Goal: Task Accomplishment & Management: Manage account settings

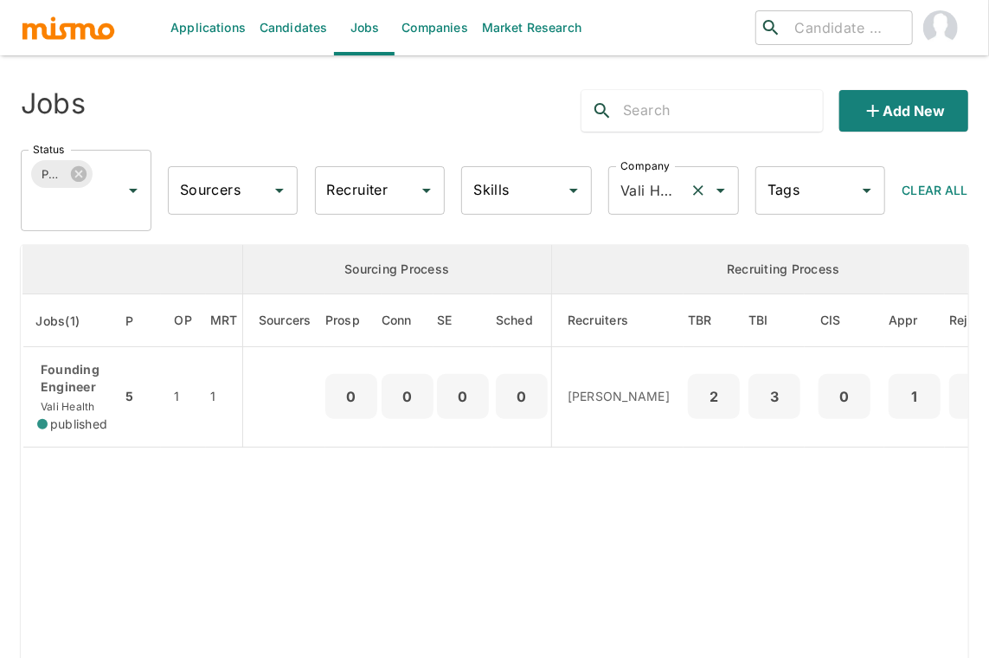
click at [698, 193] on icon "Clear" at bounding box center [698, 190] width 17 height 17
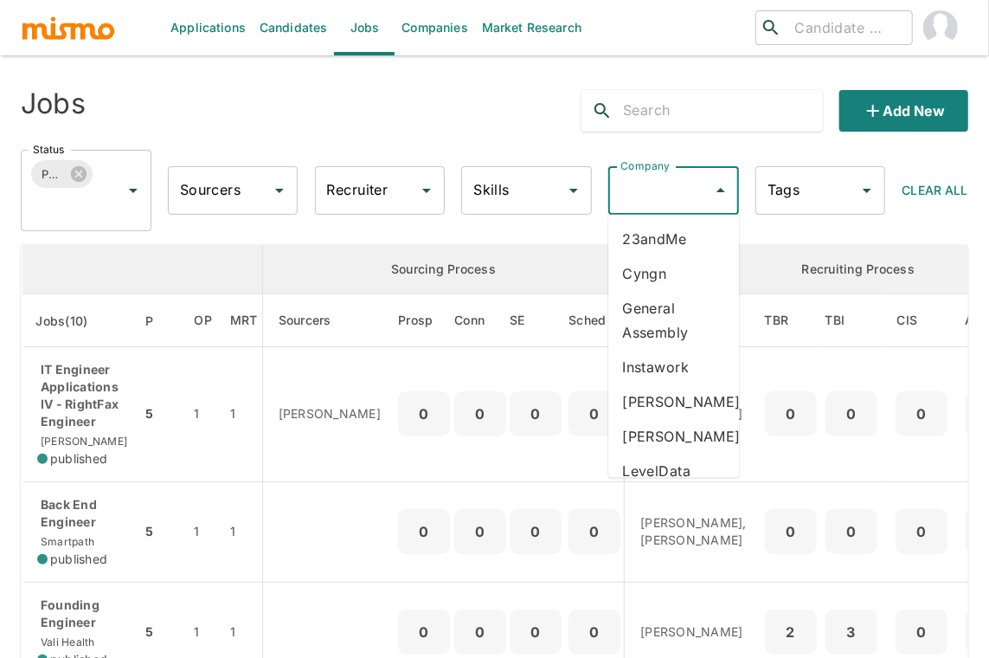
click at [651, 191] on input "Company" at bounding box center [660, 190] width 89 height 33
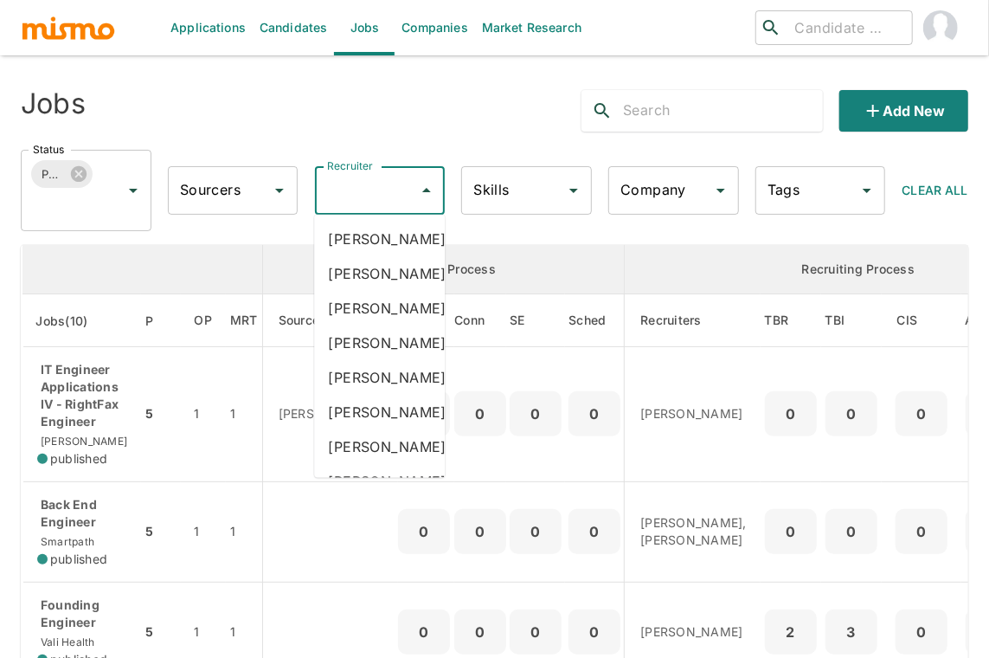
click at [353, 191] on input "Recruiter" at bounding box center [367, 190] width 89 height 33
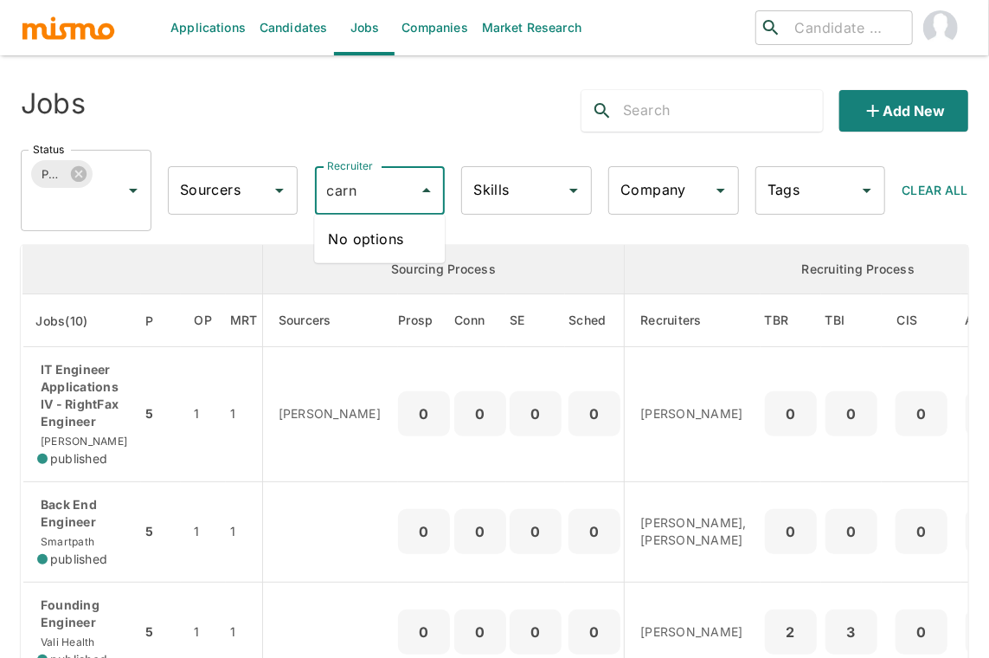
type input "car"
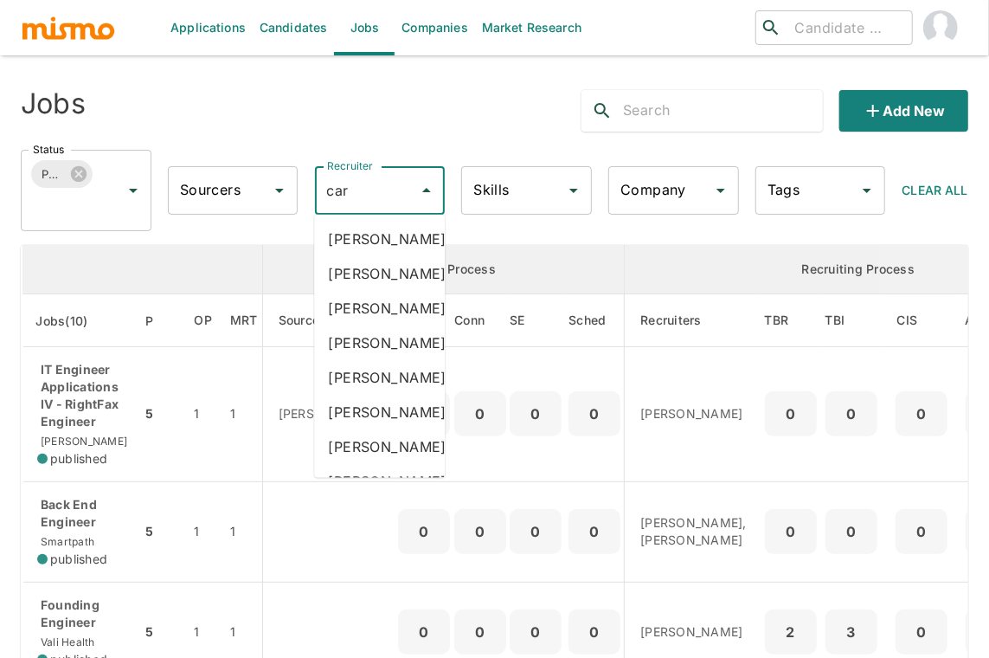
click at [389, 360] on li "Carmen Vilachá" at bounding box center [379, 342] width 131 height 35
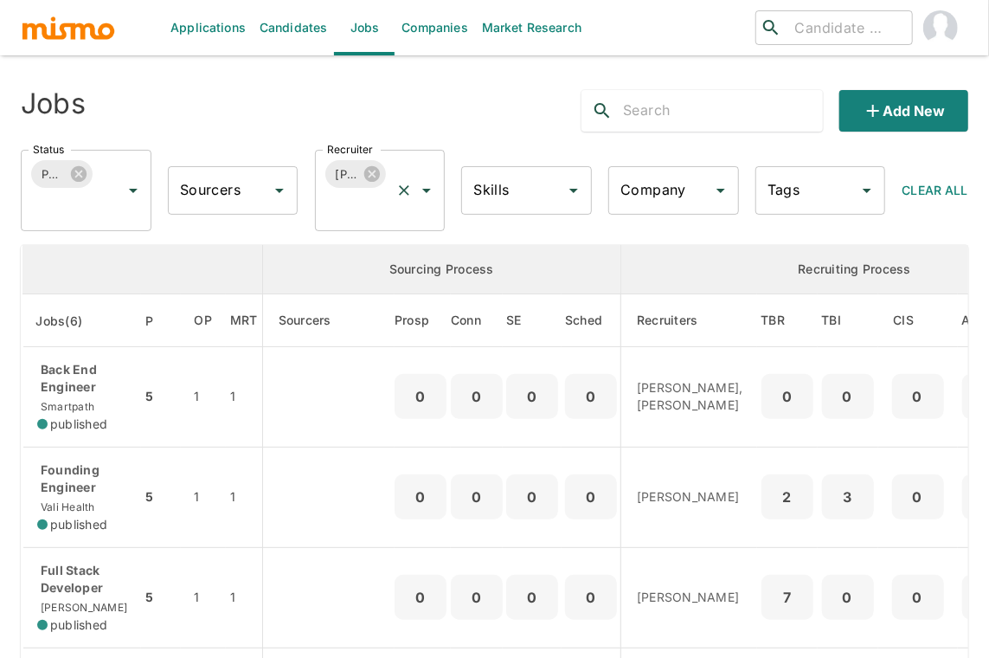
click at [370, 209] on input "Recruiter" at bounding box center [356, 206] width 67 height 33
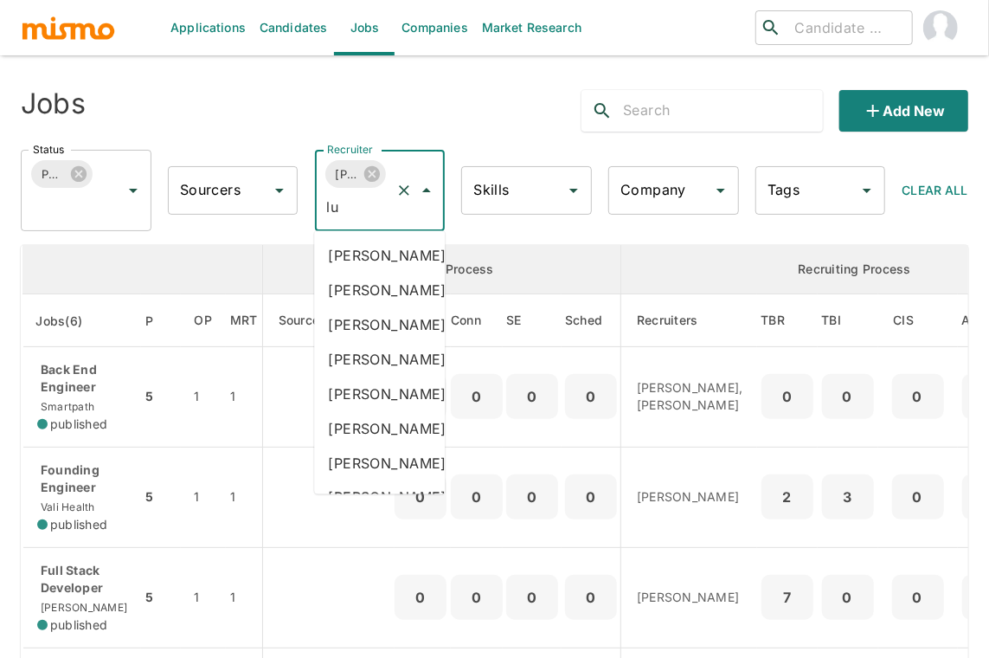
type input "luj"
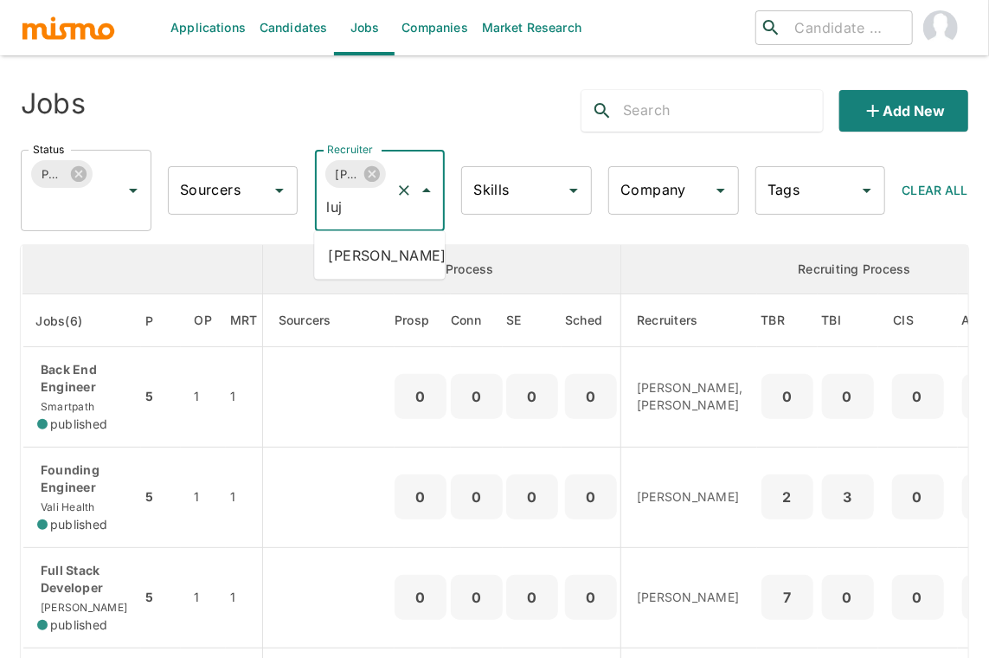
click at [361, 263] on li "Maria Lujan Ciommo" at bounding box center [379, 255] width 131 height 35
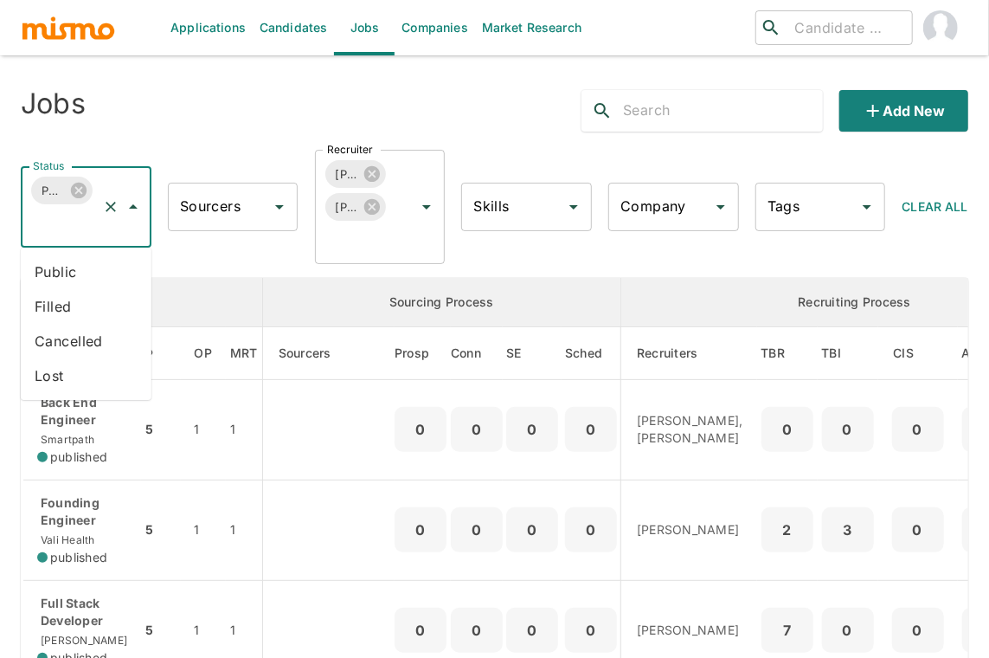
click at [63, 226] on input "Status" at bounding box center [62, 223] width 67 height 33
click at [63, 276] on li "Public" at bounding box center [86, 271] width 131 height 35
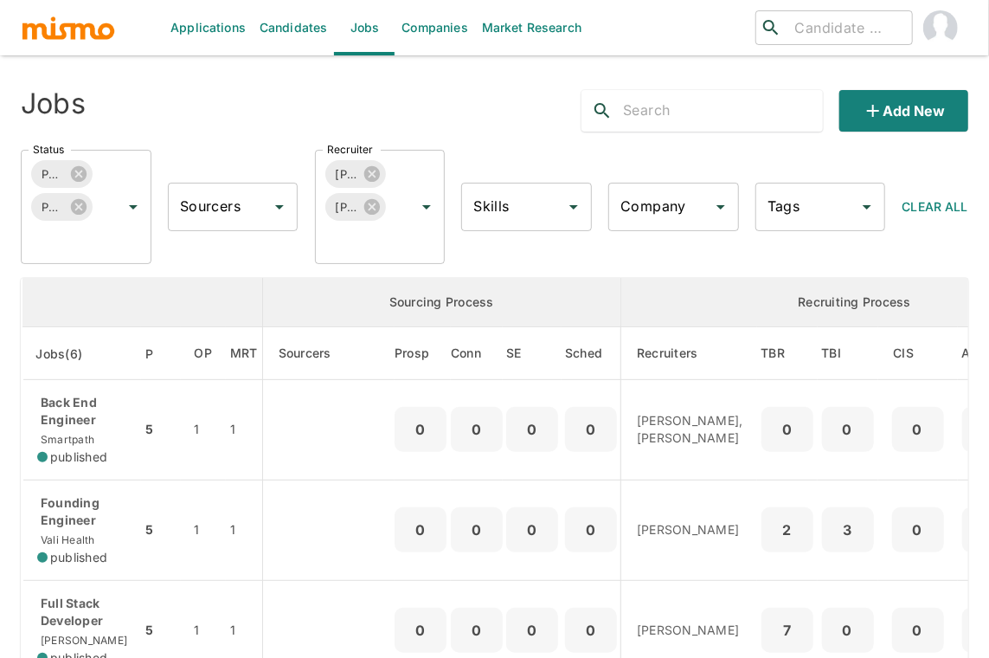
click at [9, 272] on div "Applications Candidates Jobs Companies Market Research ​ ​ Jobs Add new Status …" at bounding box center [494, 349] width 989 height 699
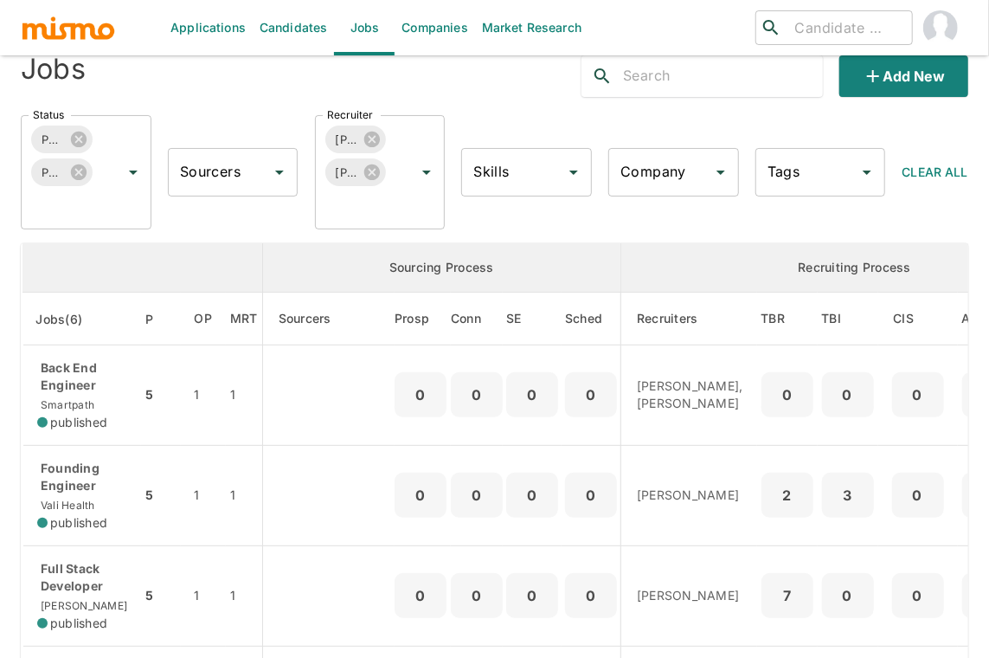
scroll to position [38, 0]
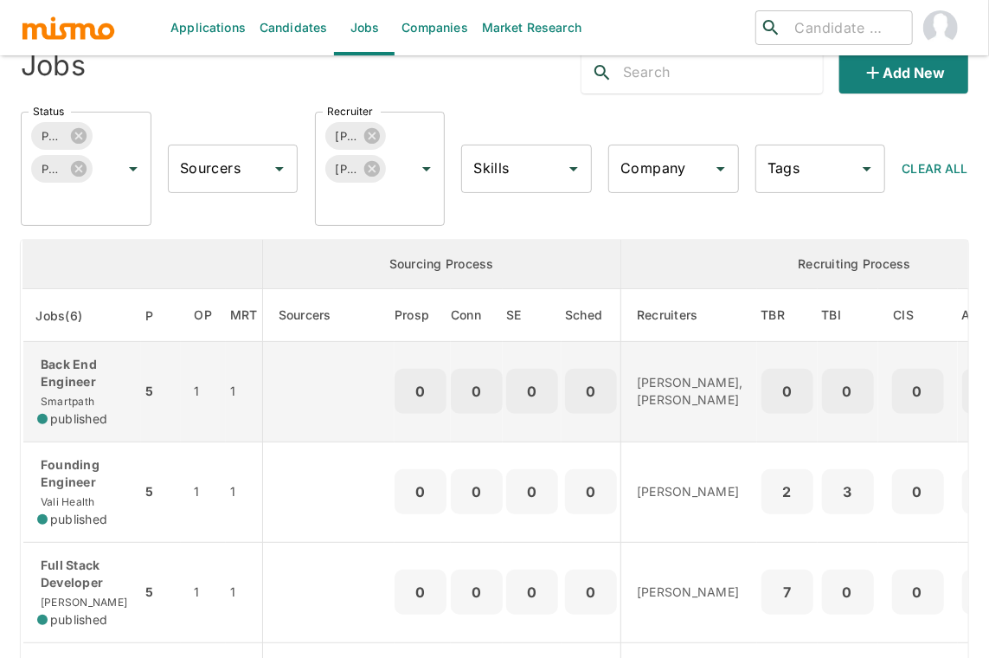
click at [80, 377] on p "Back End Engineer" at bounding box center [82, 373] width 90 height 35
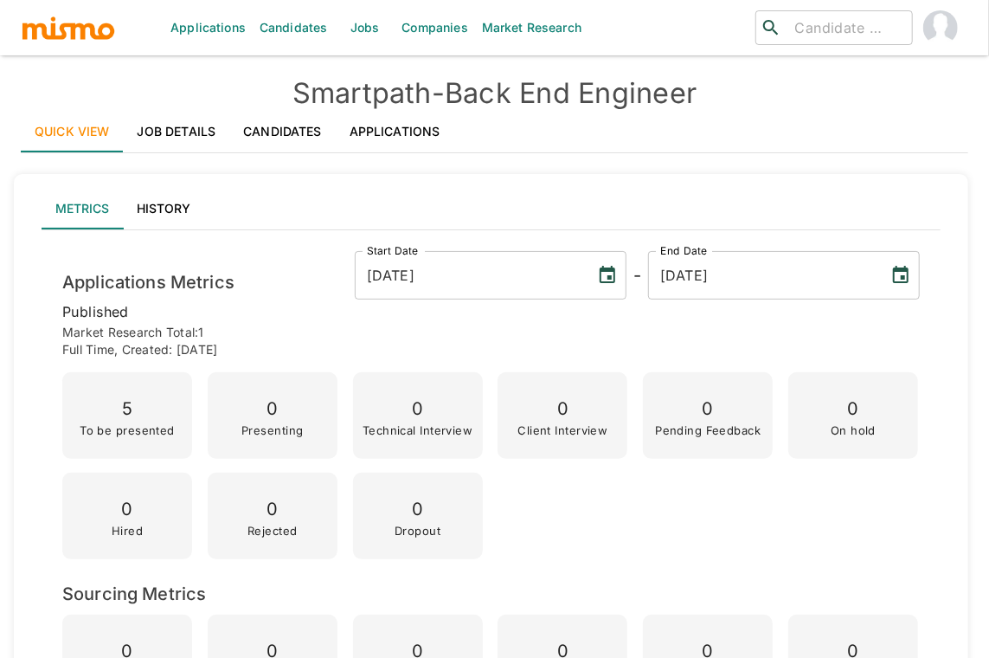
click at [411, 129] on link "Applications" at bounding box center [395, 132] width 119 height 42
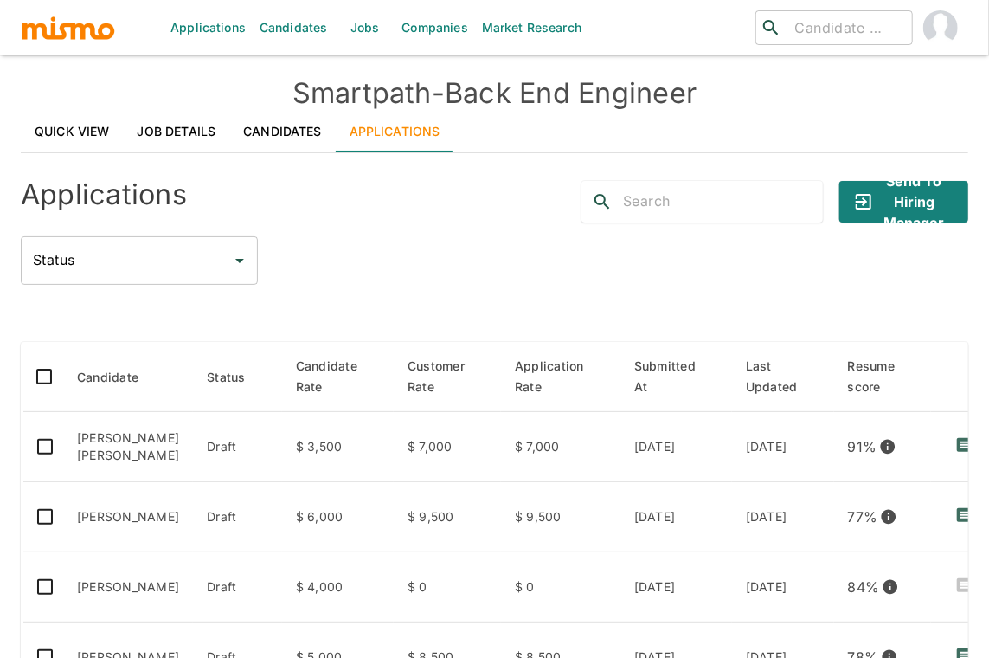
click at [48, 327] on div at bounding box center [495, 313] width 948 height 29
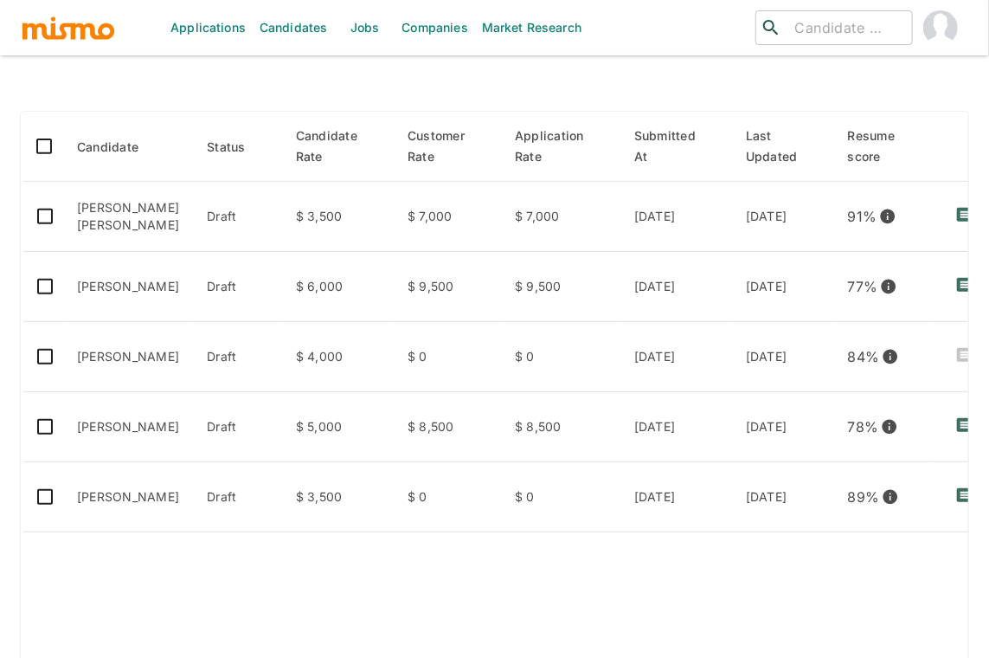
scroll to position [230, 0]
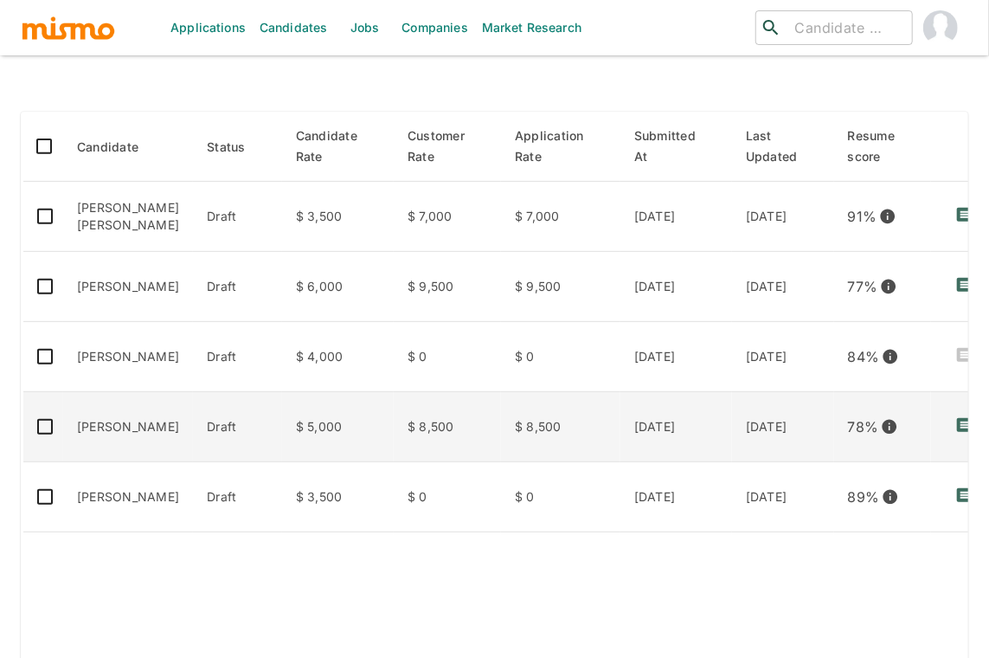
click at [119, 411] on td "Luciano Pérez" at bounding box center [128, 427] width 130 height 70
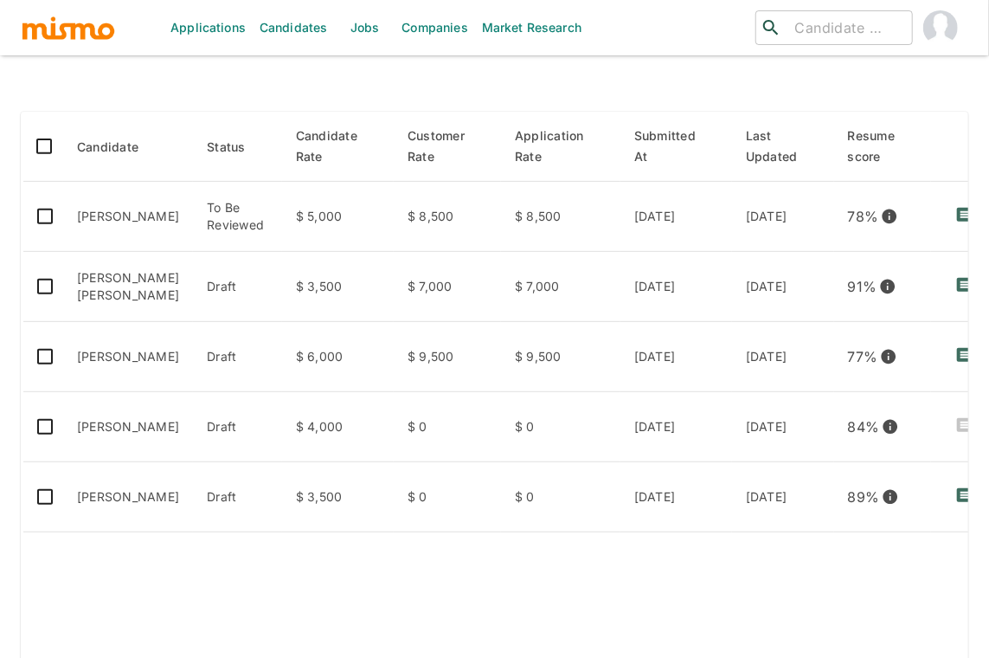
click at [191, 95] on div at bounding box center [495, 82] width 948 height 29
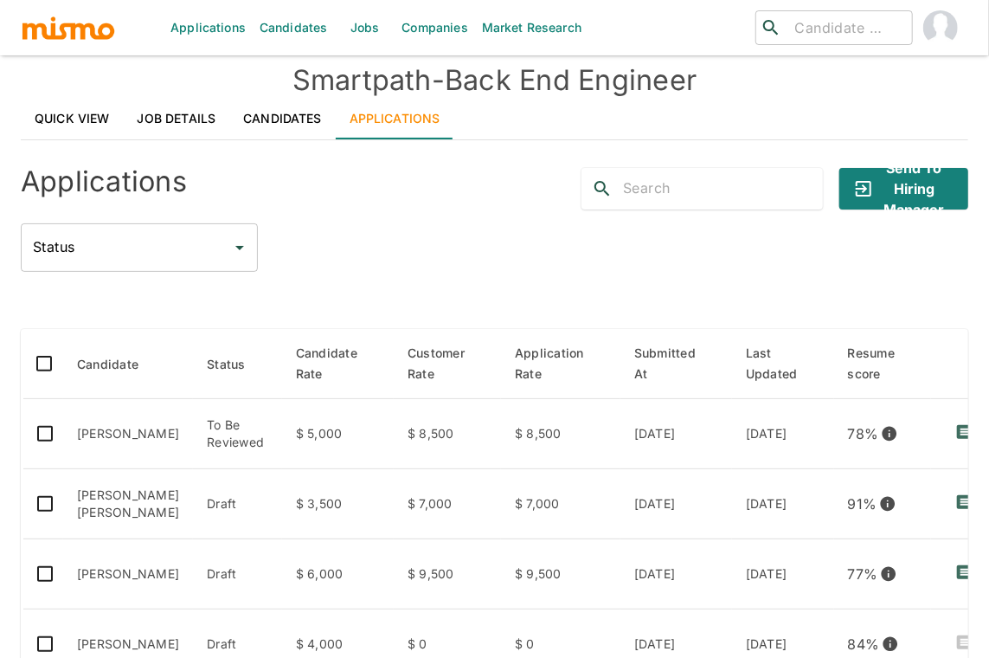
scroll to position [0, 0]
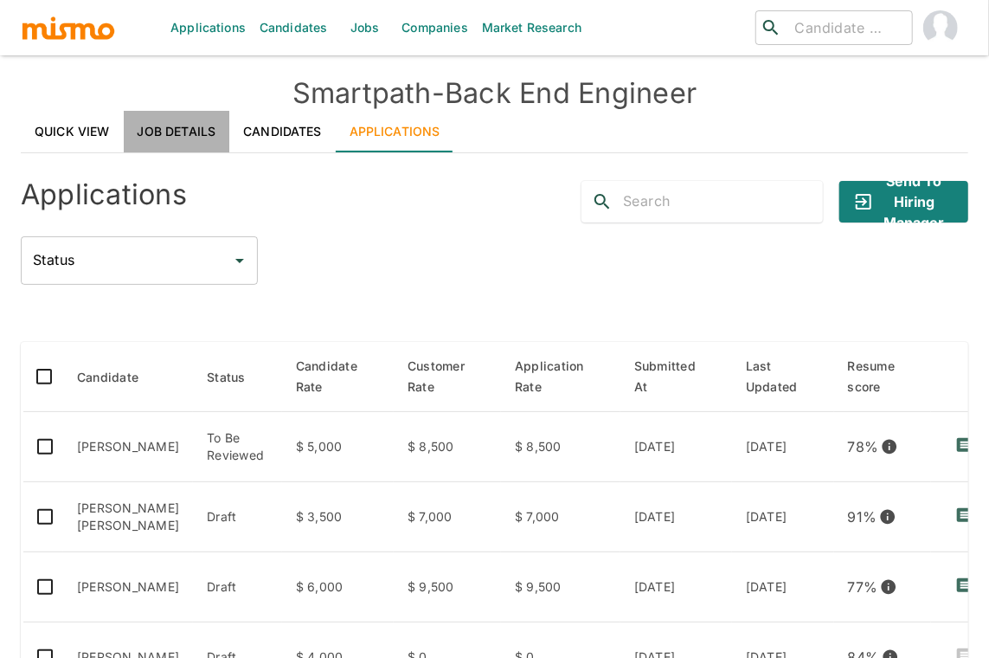
click at [224, 125] on link "Job Details" at bounding box center [177, 132] width 106 height 42
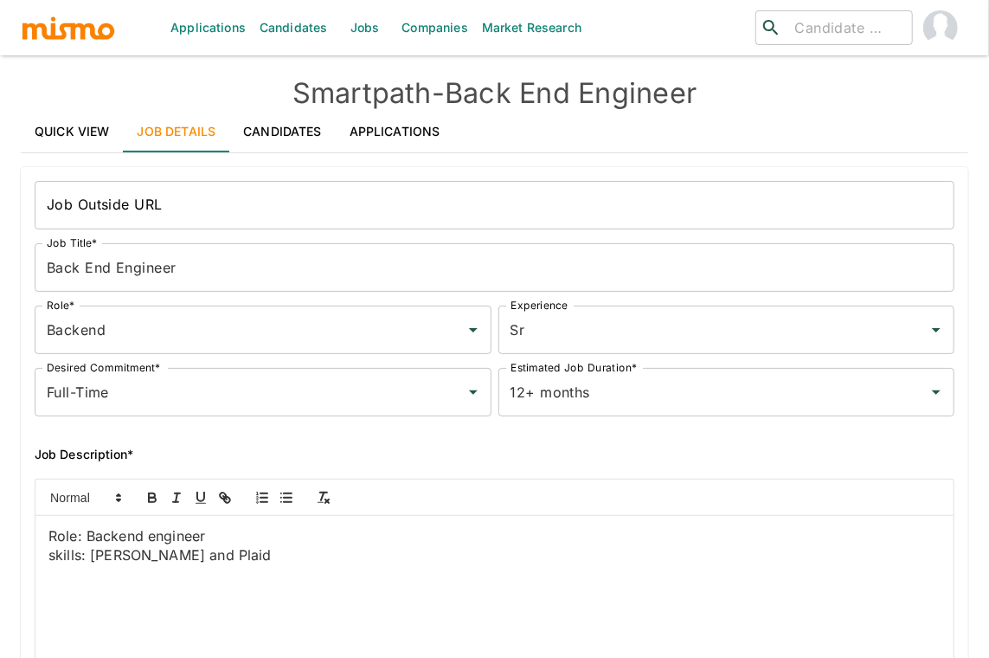
click at [284, 455] on h6 "Job Description*" at bounding box center [495, 454] width 920 height 21
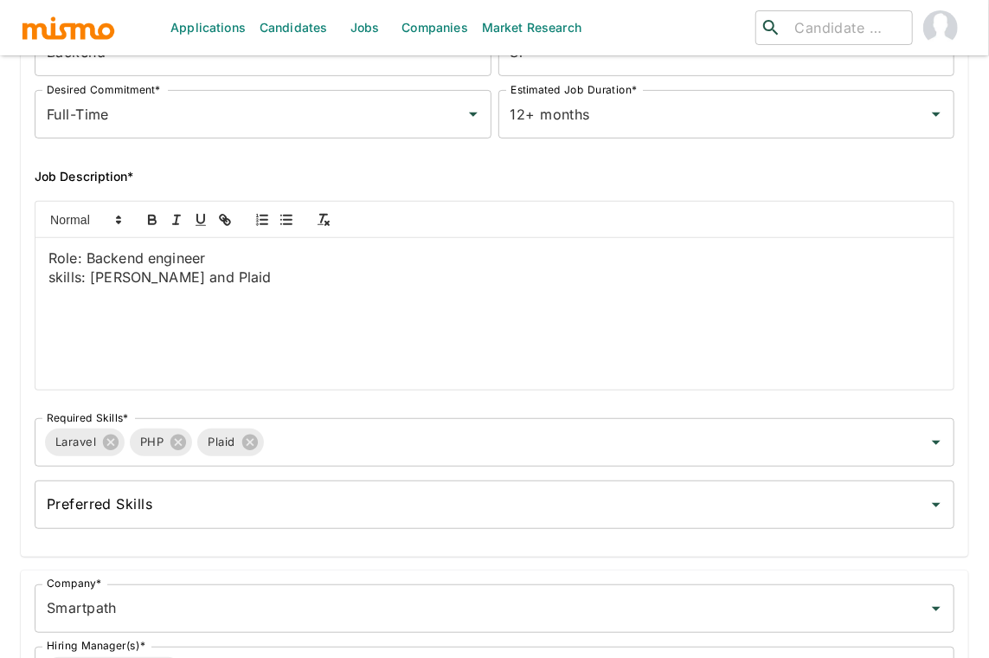
scroll to position [307, 0]
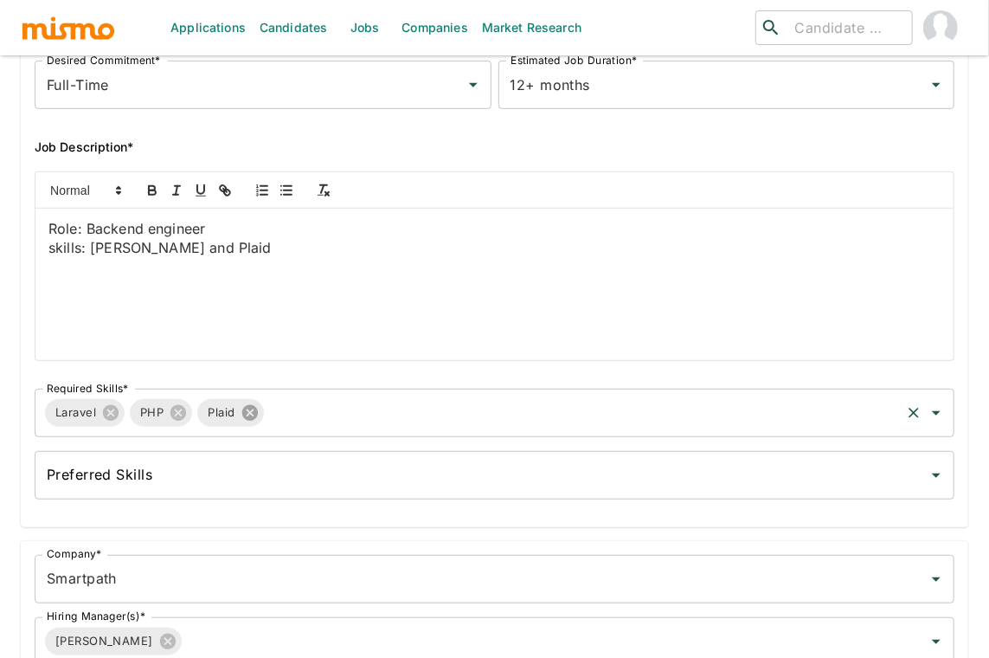
click at [249, 405] on icon at bounding box center [249, 413] width 16 height 16
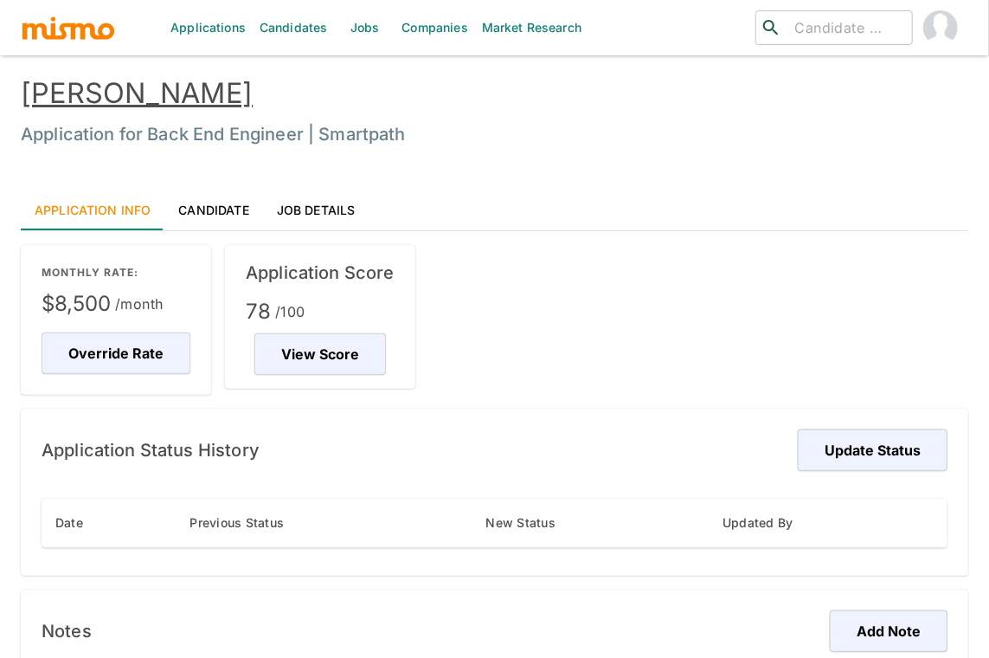
click at [217, 201] on link "Candidate" at bounding box center [213, 210] width 98 height 42
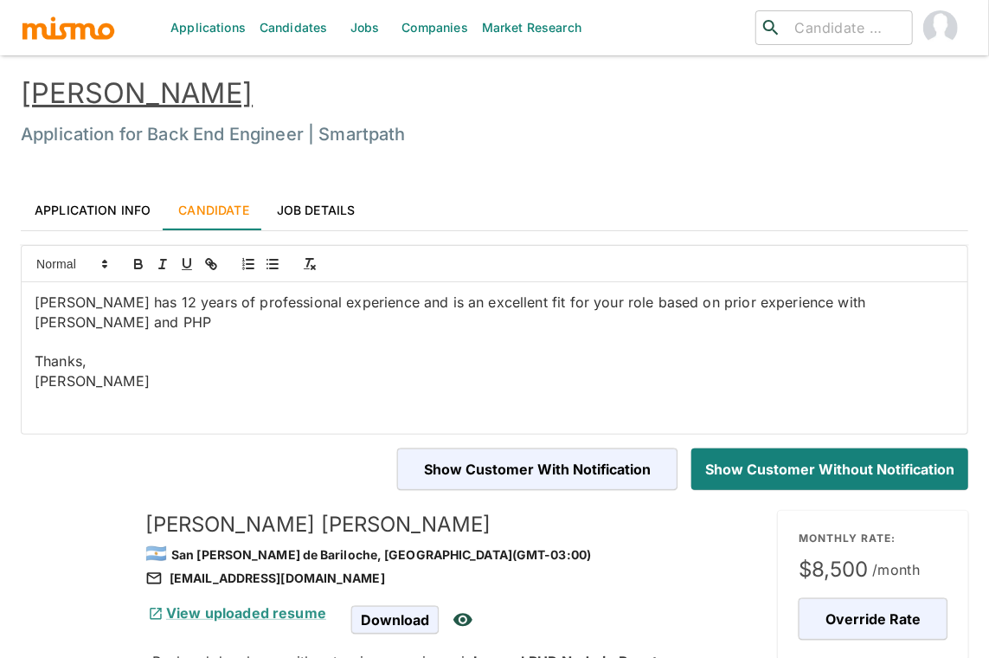
click at [614, 588] on div "View uploaded resume Download" at bounding box center [451, 612] width 626 height 48
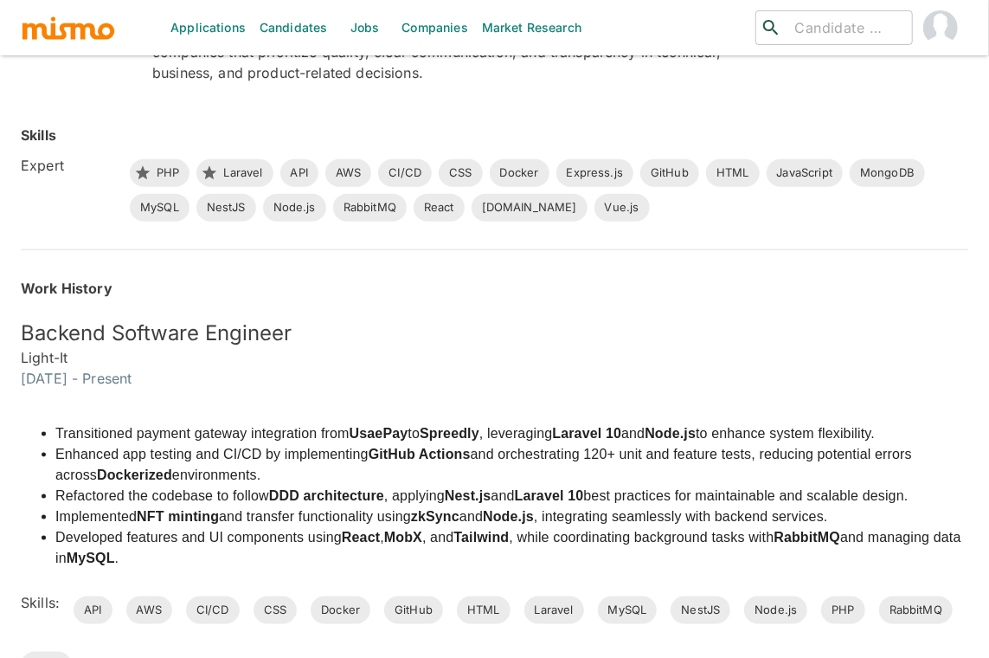
scroll to position [730, 0]
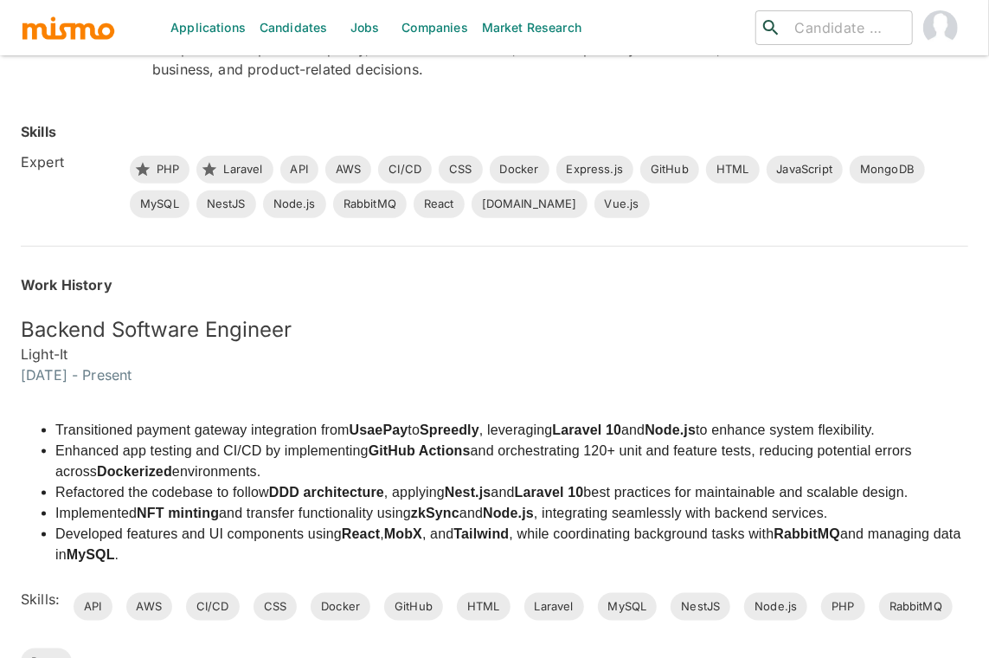
click at [450, 395] on div "Transitioned payment gateway integration from UsaePay to Spreedly , leveraging …" at bounding box center [484, 530] width 968 height 291
click at [752, 367] on h6 "February 2022 - Present" at bounding box center [495, 374] width 948 height 21
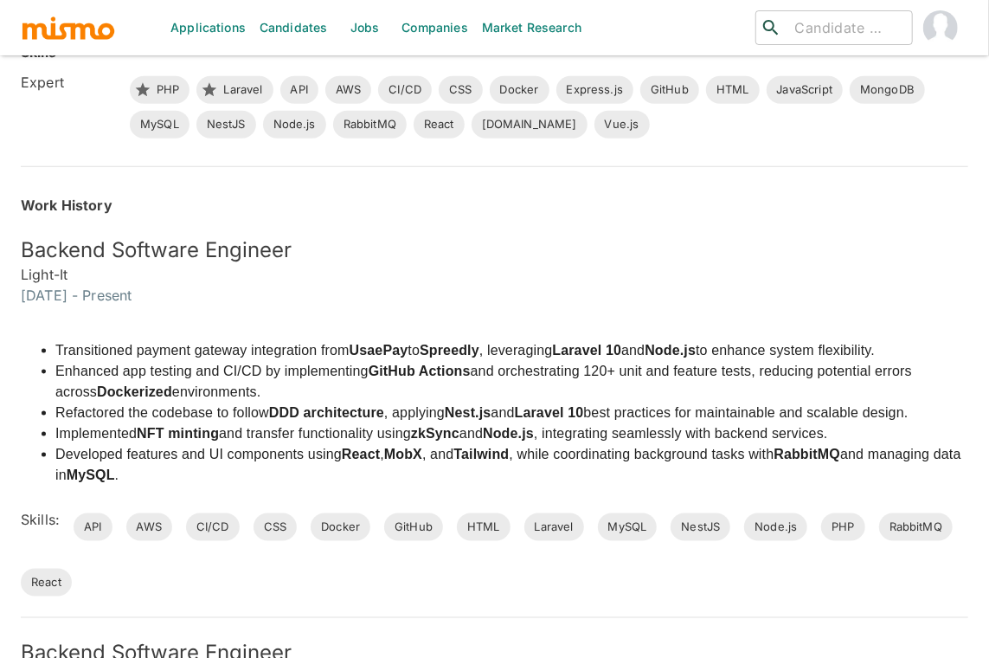
scroll to position [807, 0]
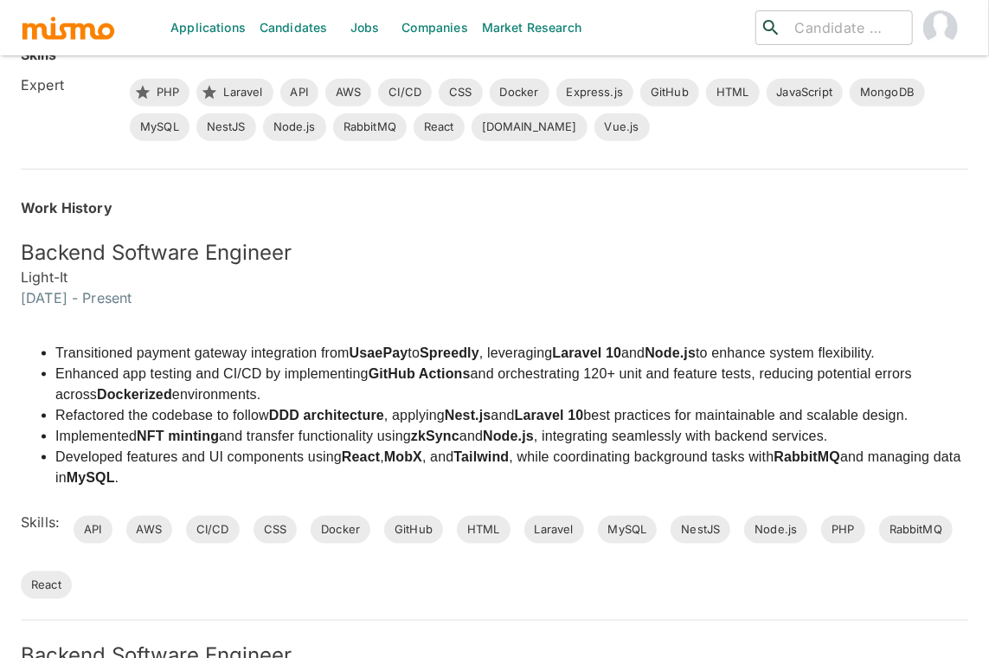
click at [747, 348] on li "Transitioned payment gateway integration from UsaePay to Spreedly , leveraging …" at bounding box center [511, 353] width 913 height 21
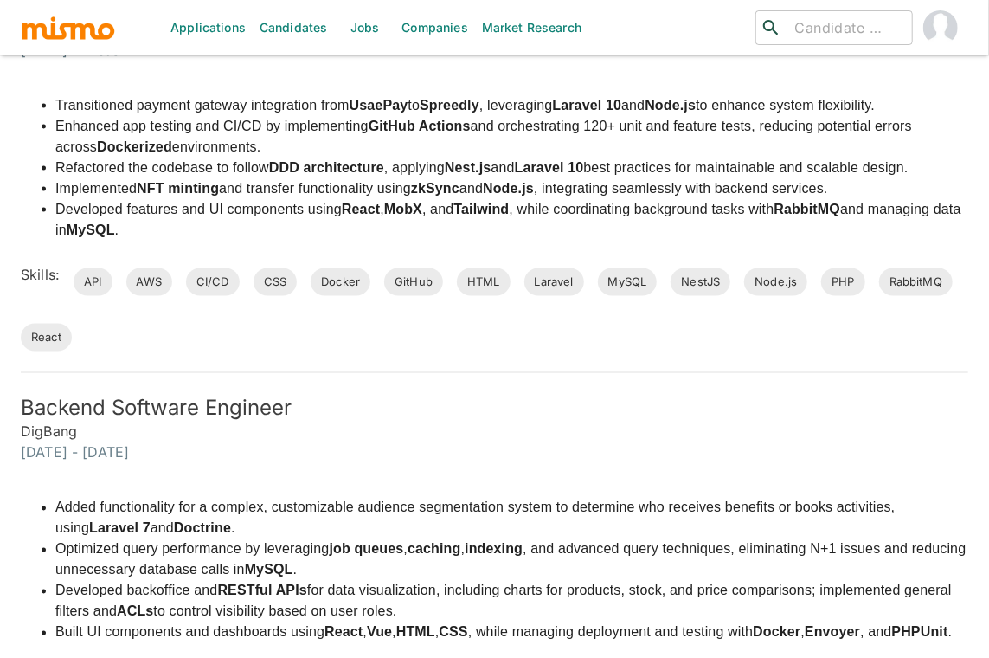
scroll to position [1043, 0]
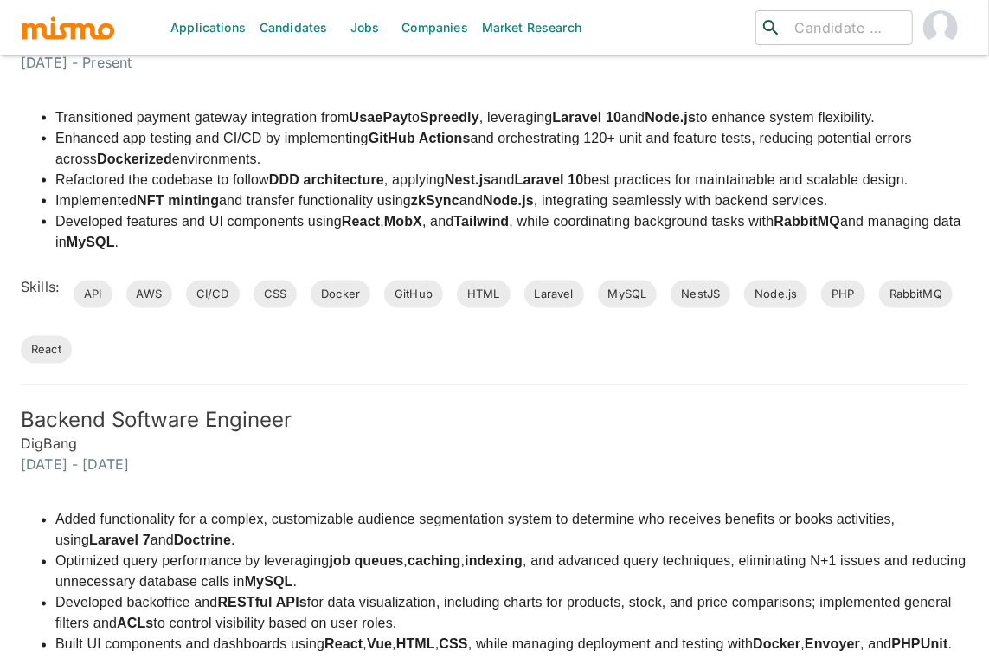
click at [481, 178] on strong "Nest.js" at bounding box center [468, 179] width 47 height 15
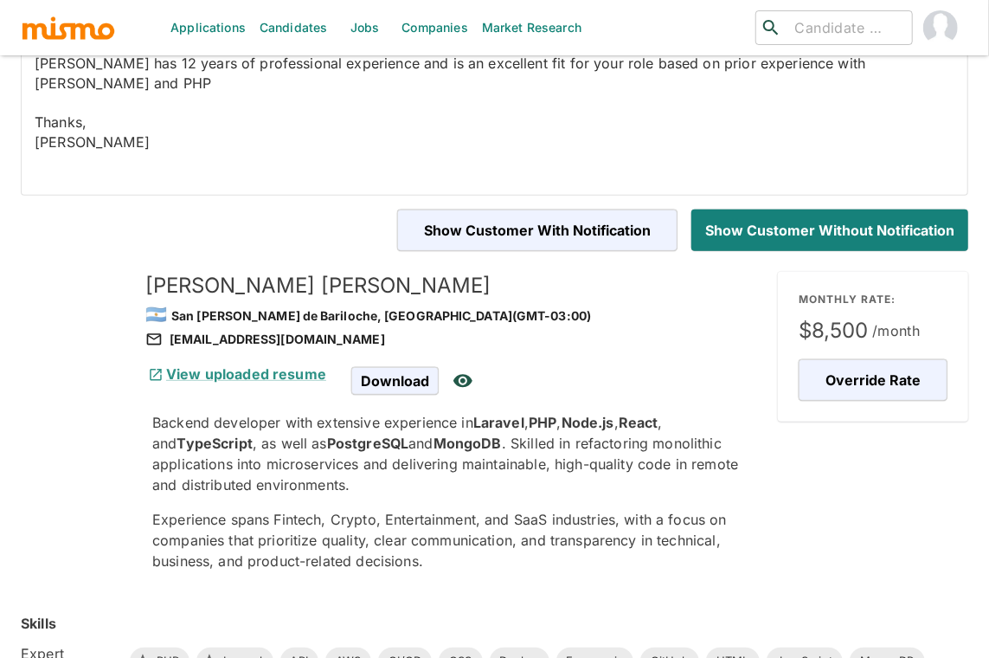
scroll to position [235, 0]
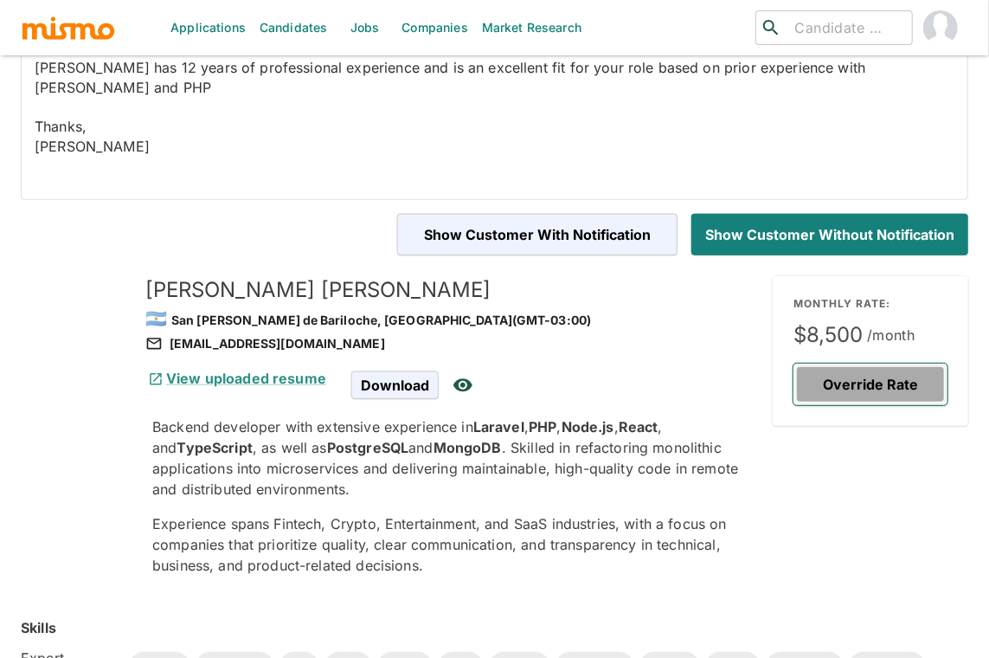
click at [884, 374] on button "Override Rate" at bounding box center [871, 384] width 154 height 42
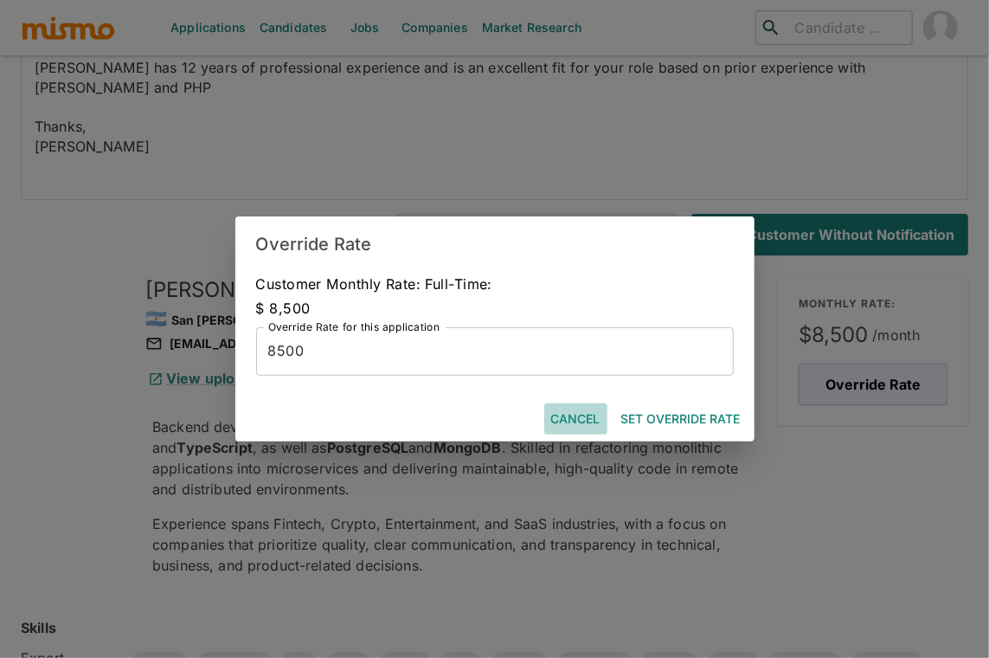
click at [571, 422] on button "Cancel" at bounding box center [575, 419] width 63 height 32
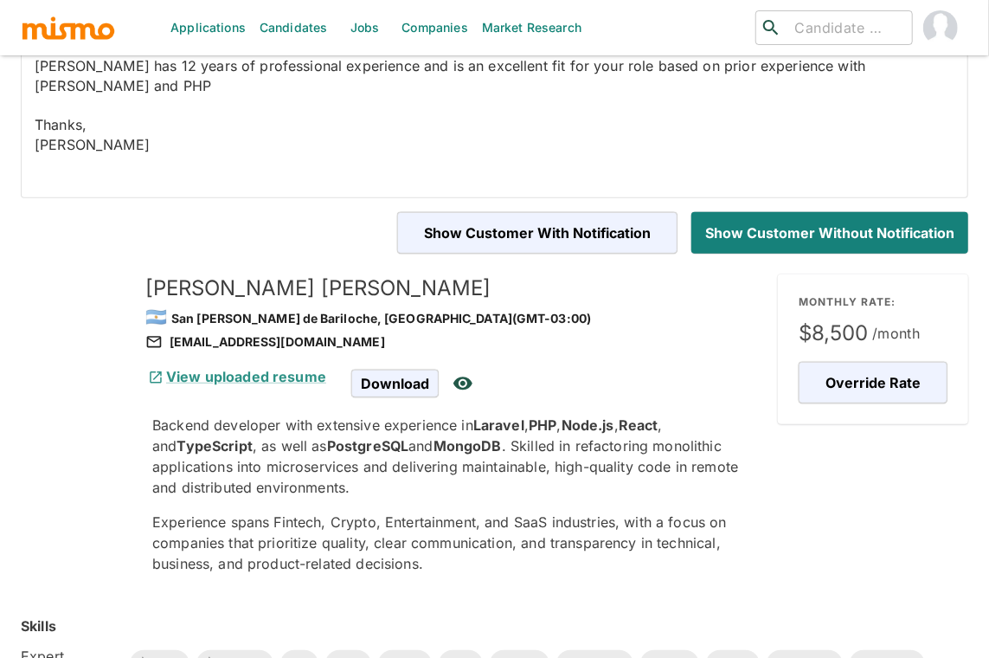
click at [226, 215] on div "Show Customer with Notification Show Customer without Notification" at bounding box center [487, 225] width 961 height 55
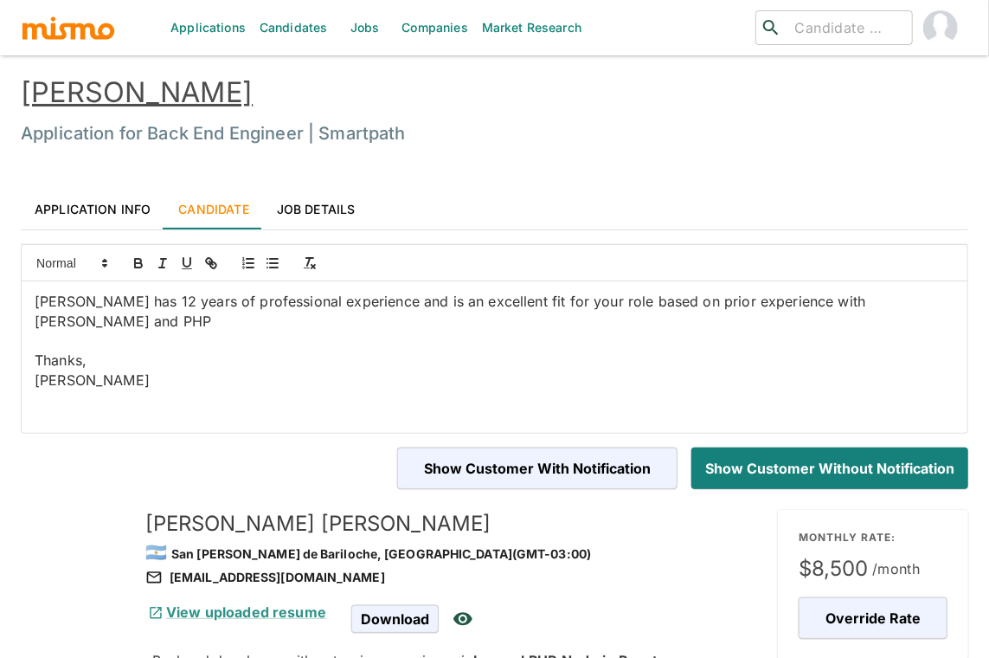
scroll to position [0, 0]
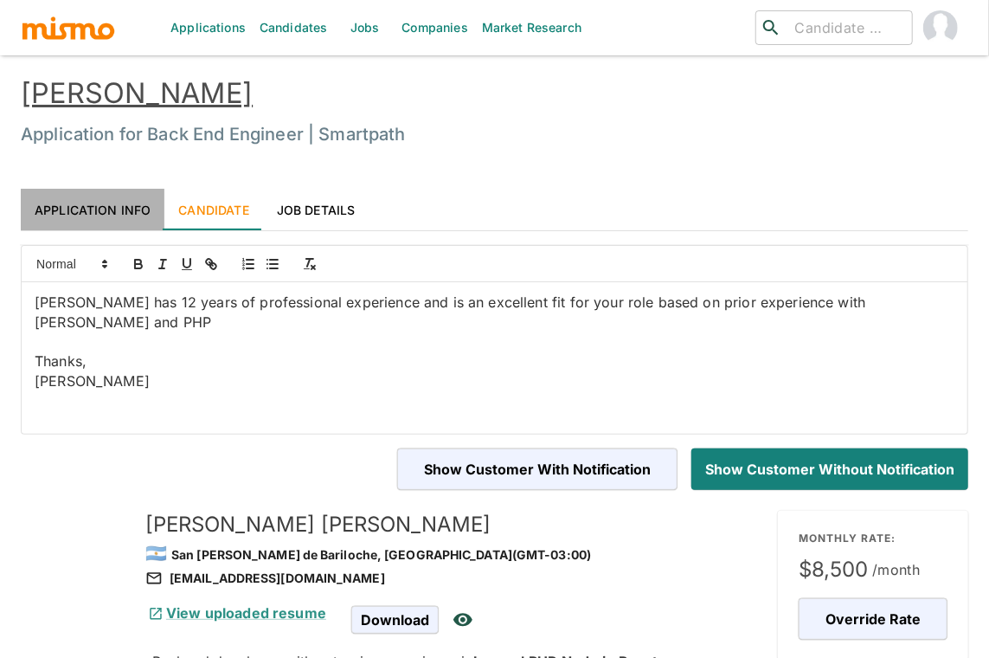
click at [111, 208] on link "Application Info" at bounding box center [93, 210] width 144 height 42
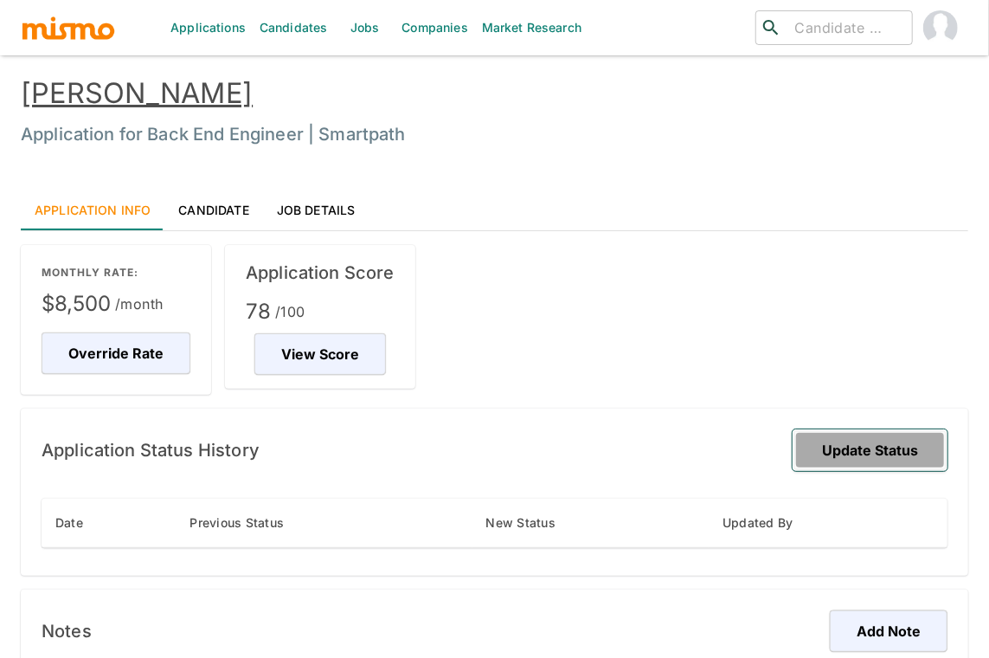
click at [870, 437] on button "Update Status" at bounding box center [870, 450] width 155 height 42
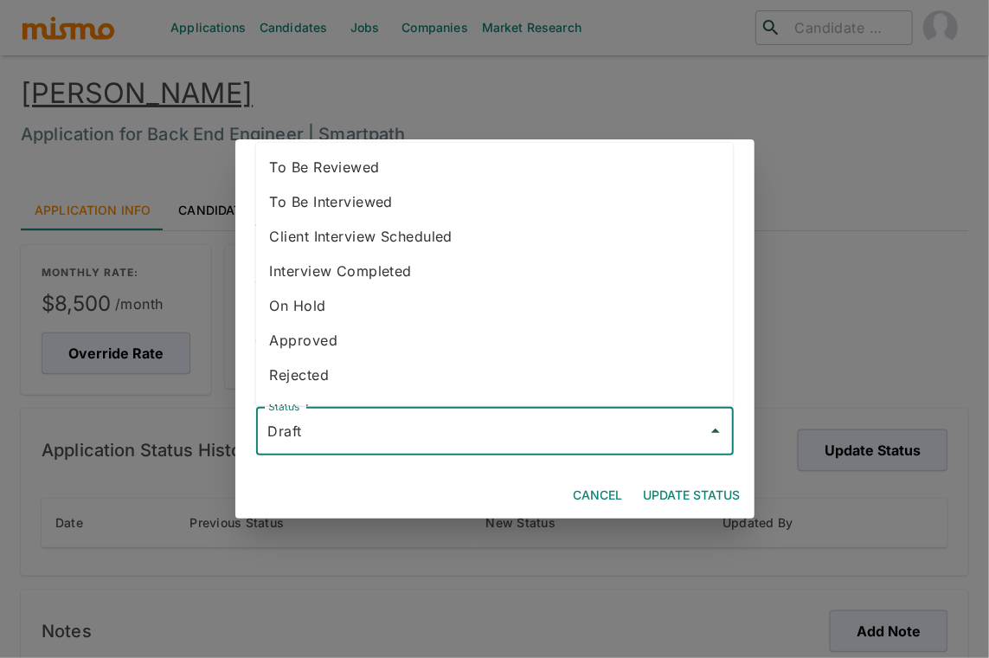
click at [484, 421] on input "Draft" at bounding box center [482, 431] width 436 height 33
click at [368, 170] on li "To Be Reviewed" at bounding box center [495, 167] width 478 height 35
type input "To Be Reviewed"
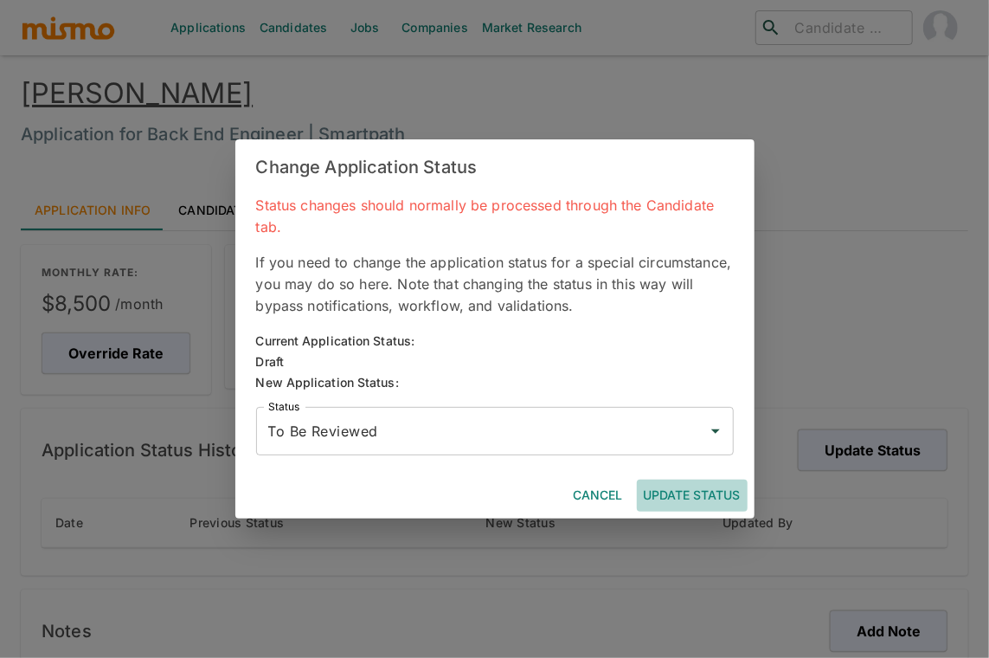
click at [697, 493] on button "Update Status" at bounding box center [692, 495] width 111 height 32
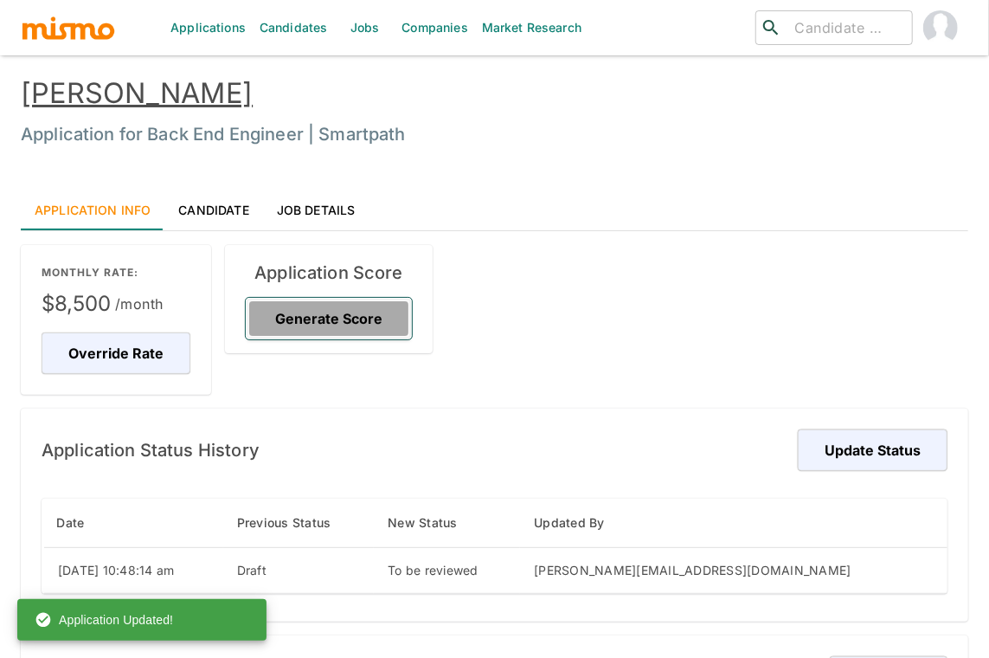
click at [335, 321] on button "Generate Score" at bounding box center [329, 319] width 166 height 42
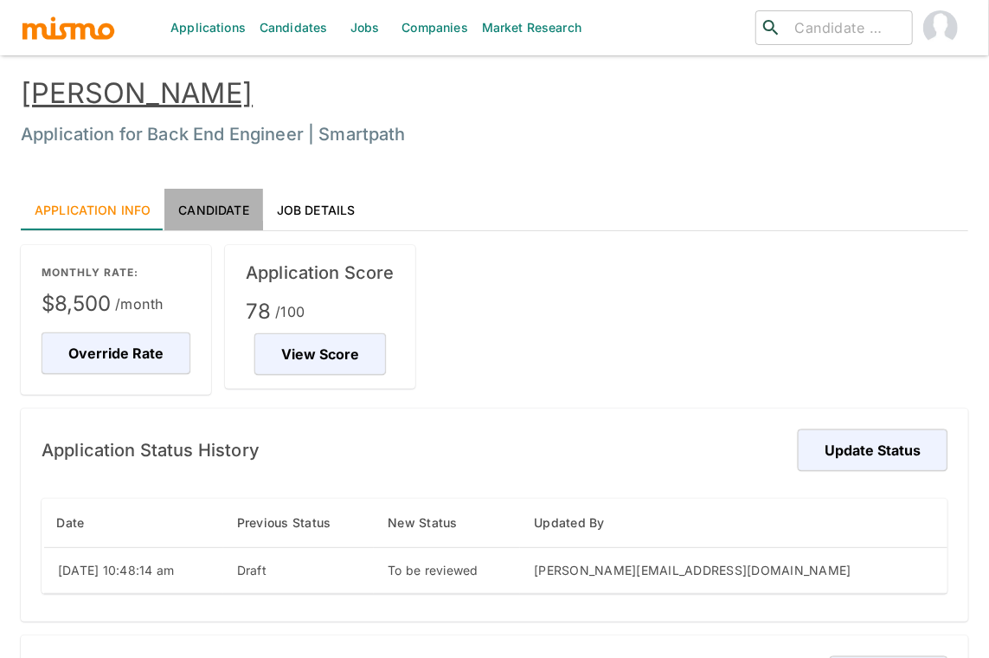
click at [218, 208] on link "Candidate" at bounding box center [213, 210] width 98 height 42
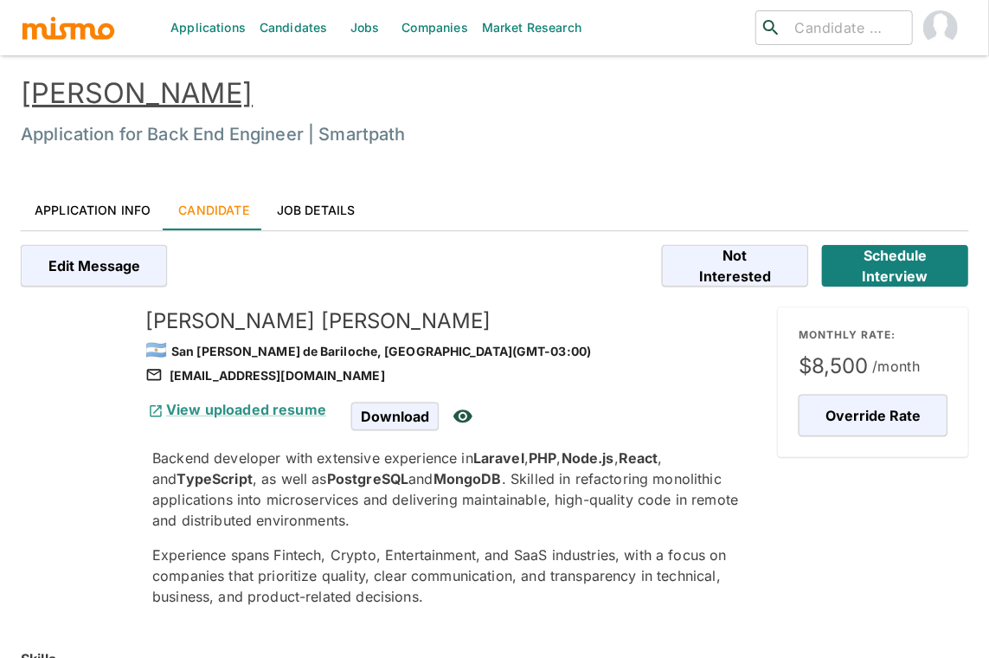
click at [575, 500] on p "Backend developer with extensive experience in Laravel , PHP , Node.js , React …" at bounding box center [458, 488] width 612 height 83
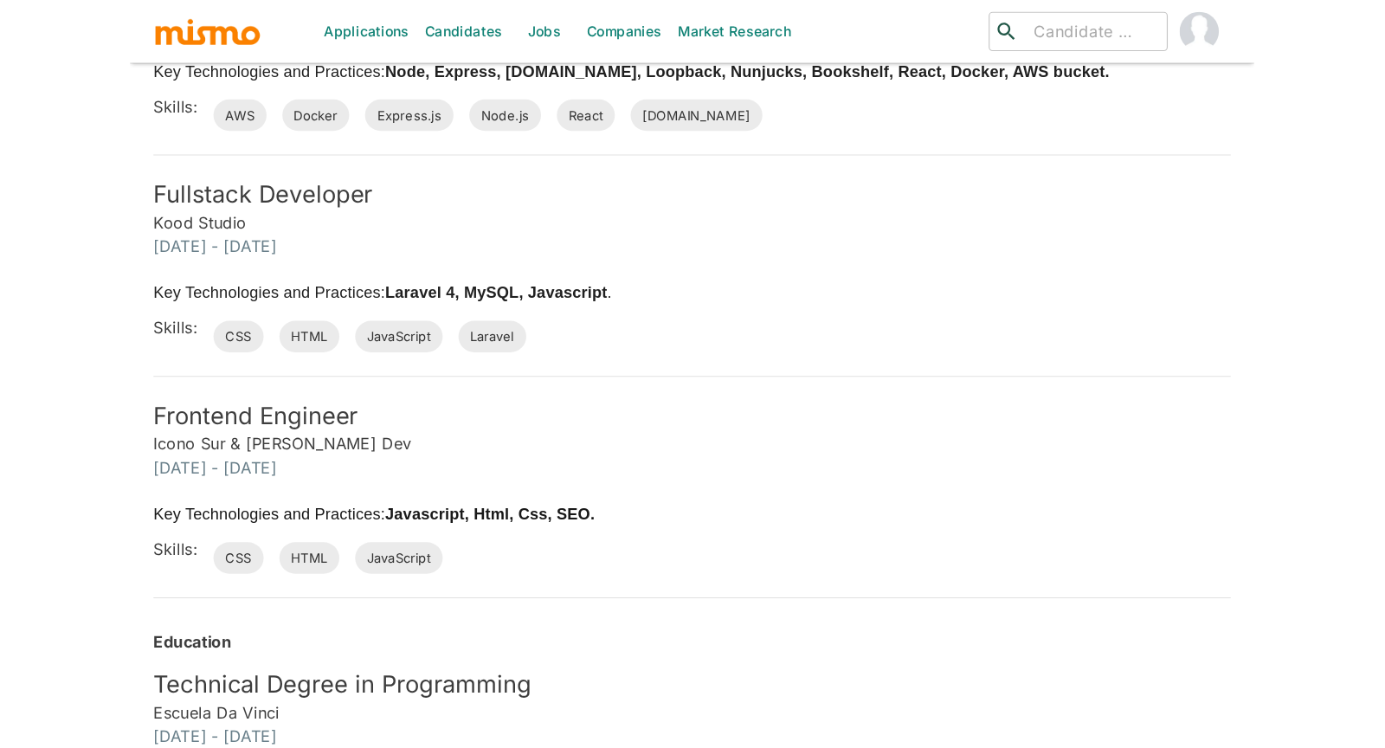
scroll to position [1197, 0]
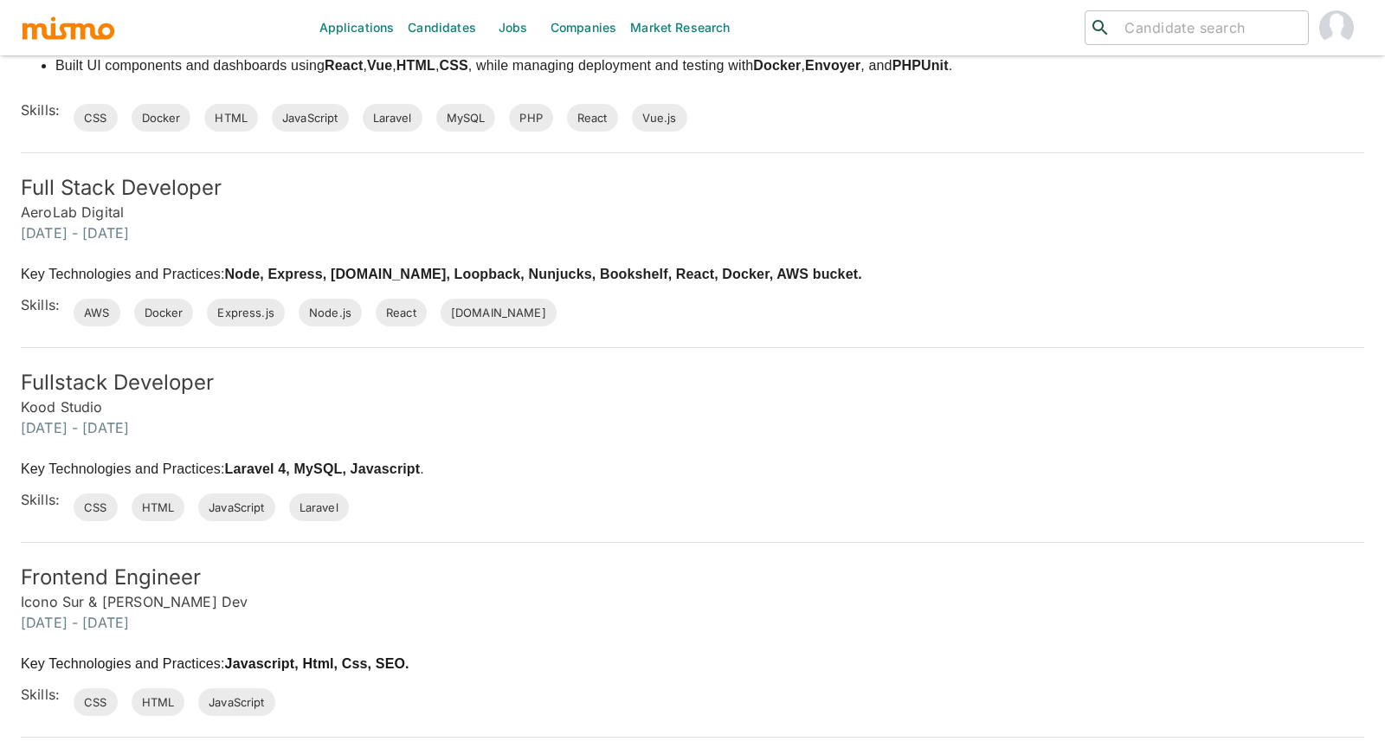
click at [988, 397] on h6 "Kood Studio" at bounding box center [692, 406] width 1343 height 21
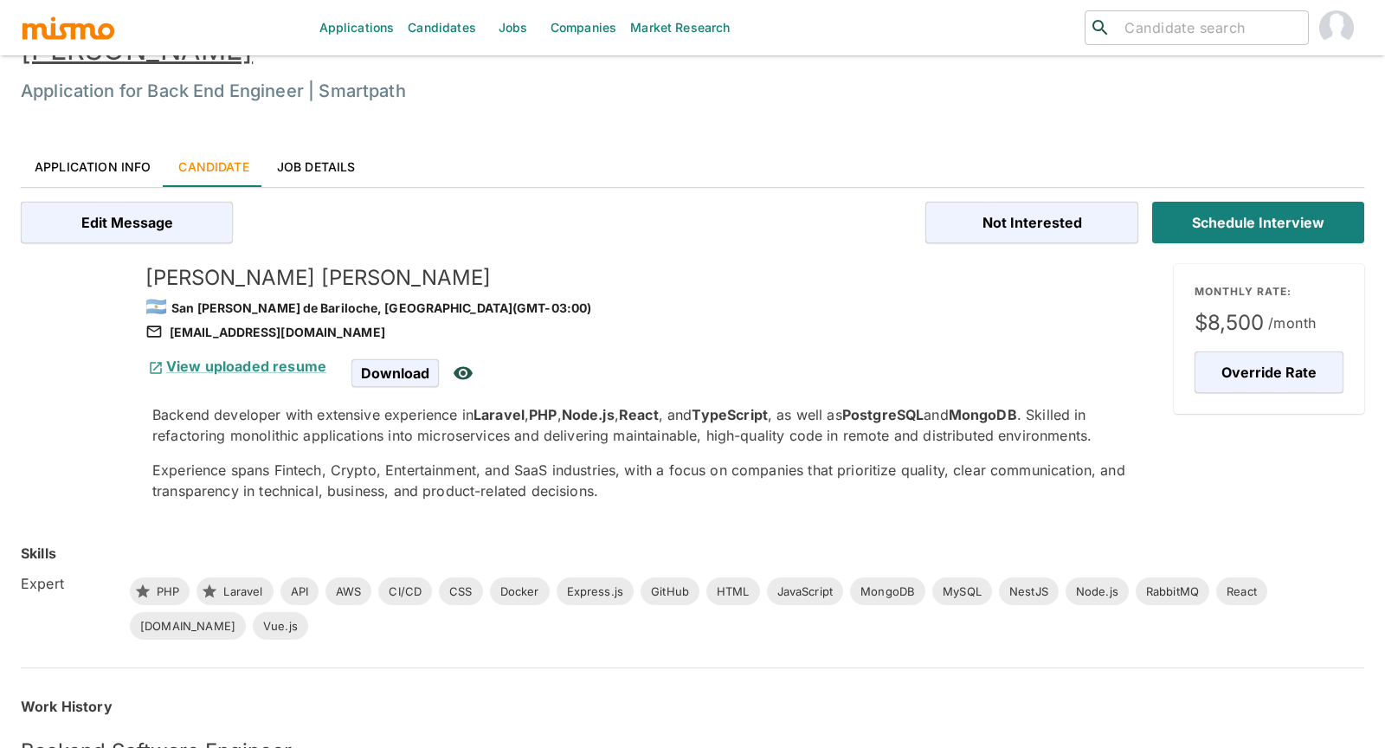
scroll to position [0, 0]
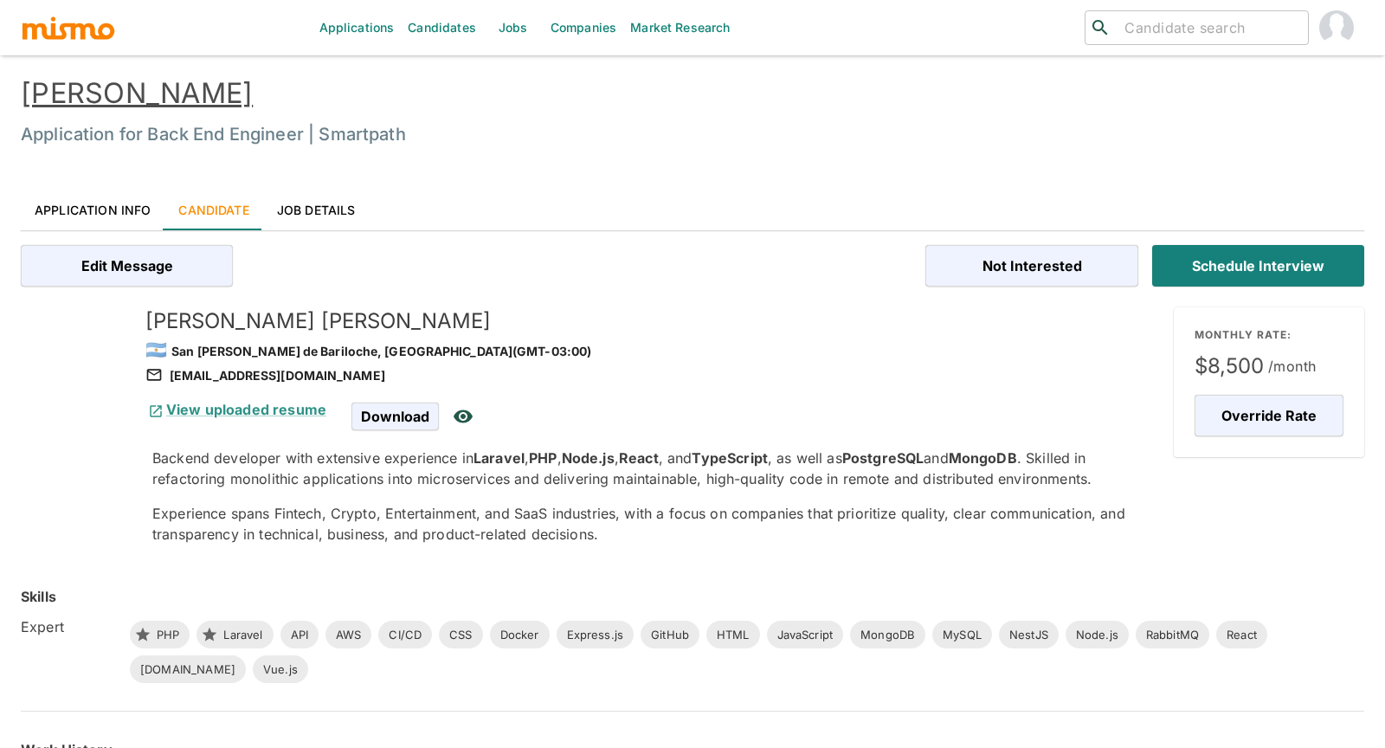
click at [106, 88] on link "Luciano Pérez" at bounding box center [137, 93] width 232 height 34
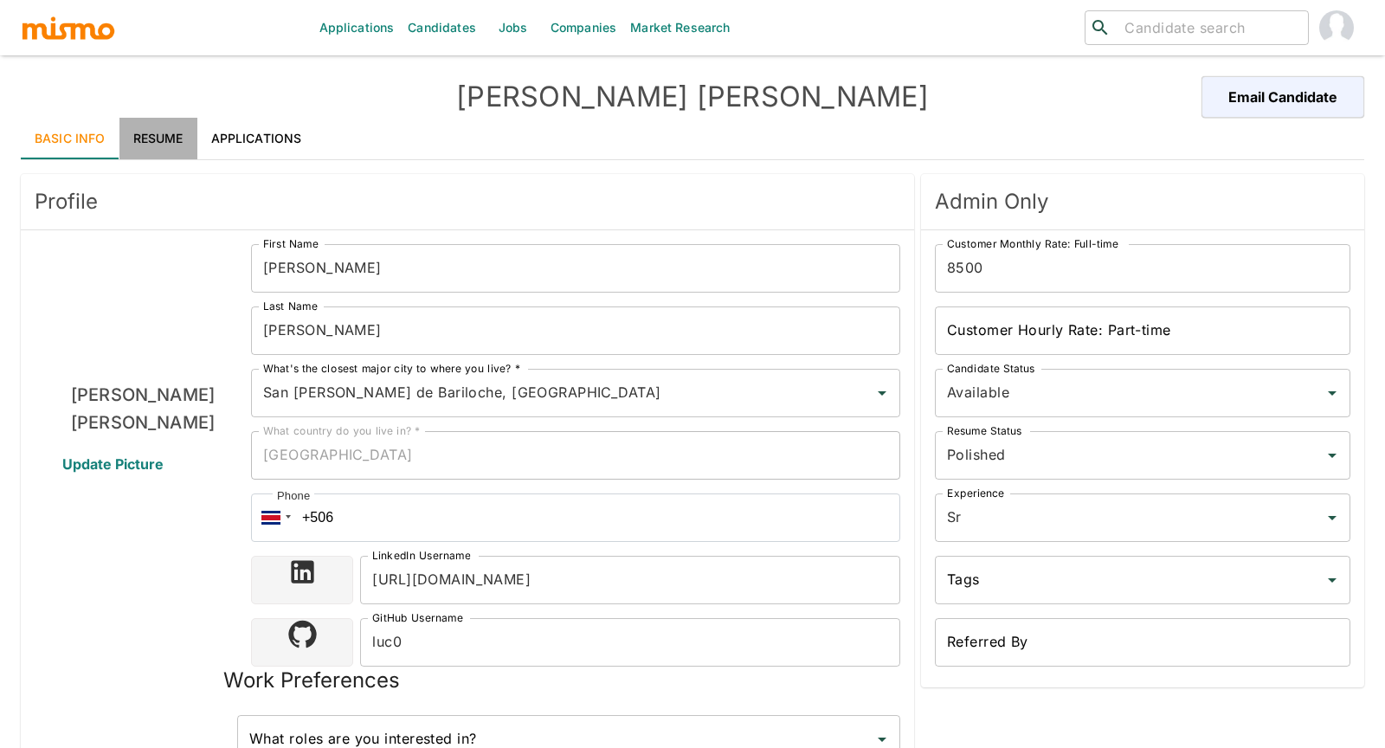
click at [160, 142] on link "Resume" at bounding box center [158, 139] width 78 height 42
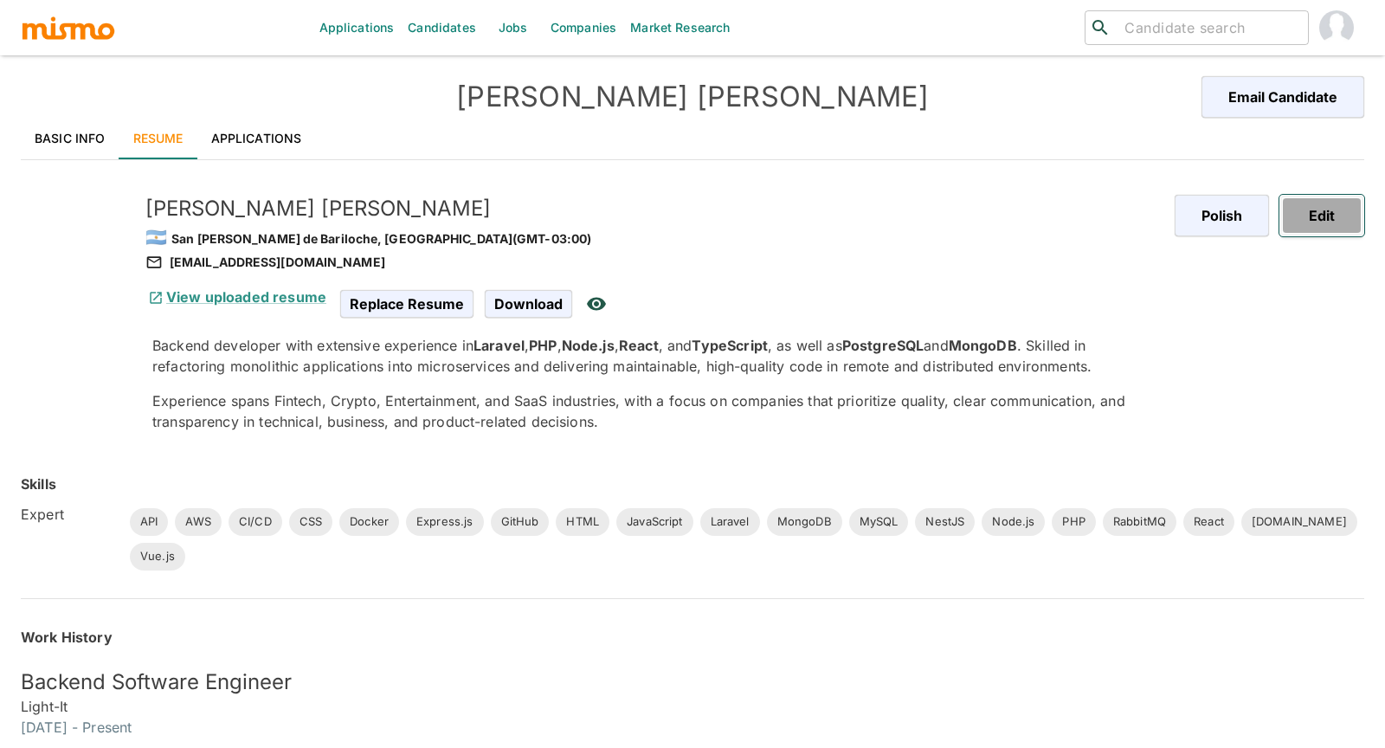
click at [1313, 228] on button "Edit" at bounding box center [1321, 216] width 85 height 42
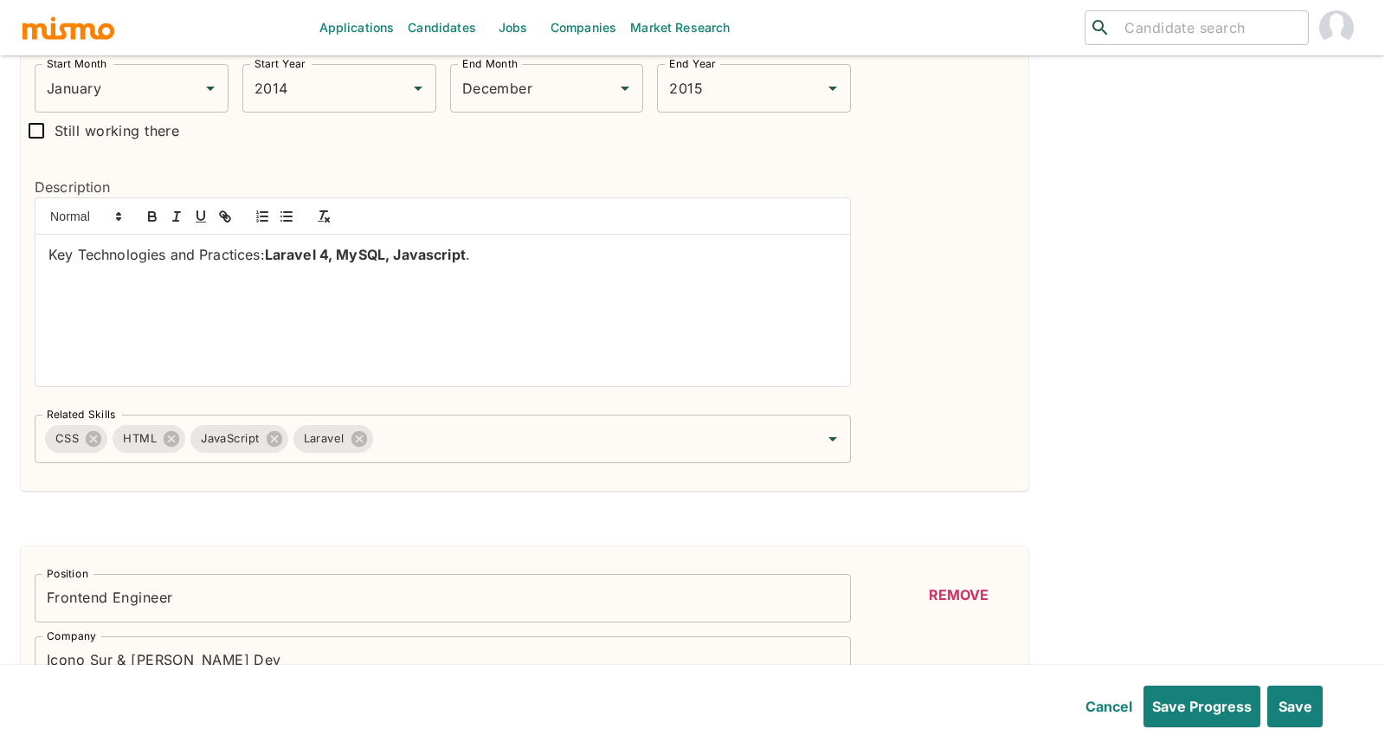
scroll to position [2615, 0]
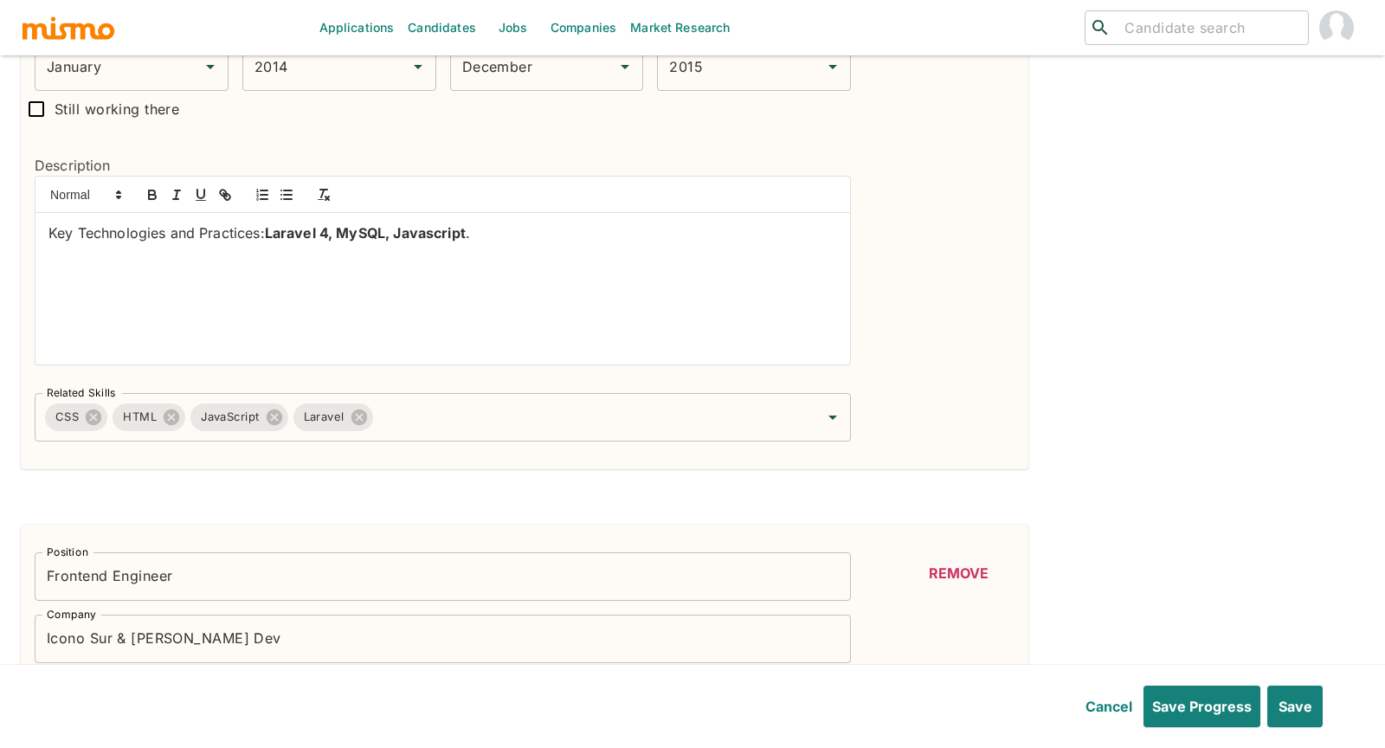
click at [554, 382] on div "Related Skills CSS HTML JavaScript Laravel Related Skills" at bounding box center [436, 410] width 830 height 62
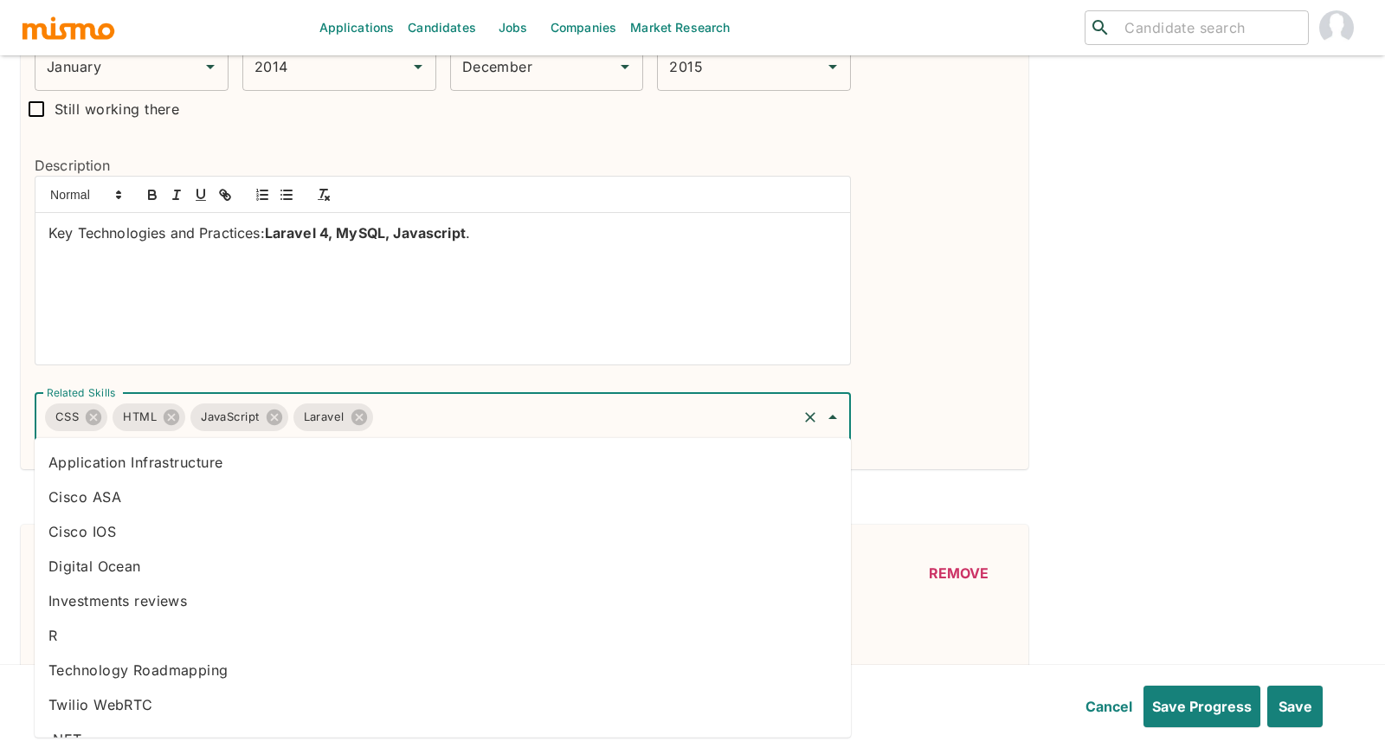
click at [553, 416] on input "Related Skills" at bounding box center [586, 417] width 420 height 33
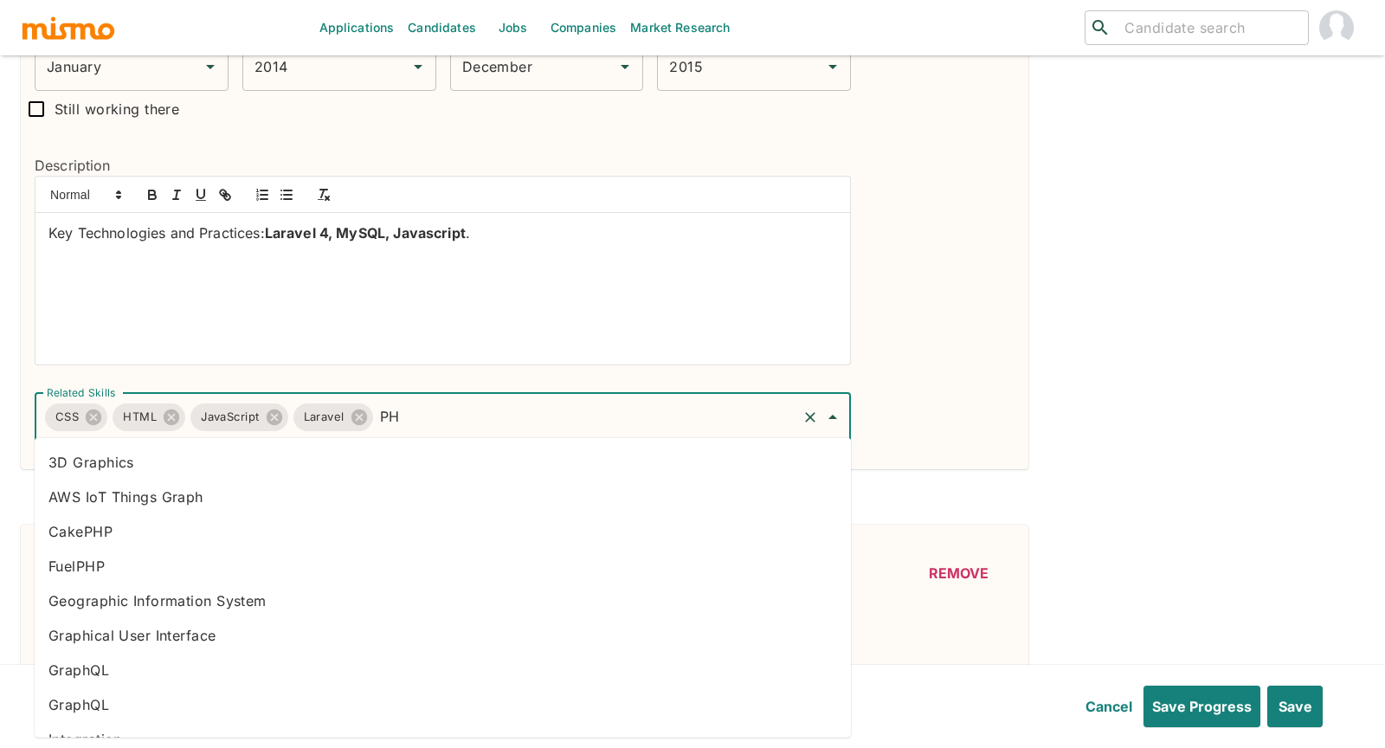
type input "PHP"
click at [93, 638] on li "PHP" at bounding box center [443, 635] width 816 height 35
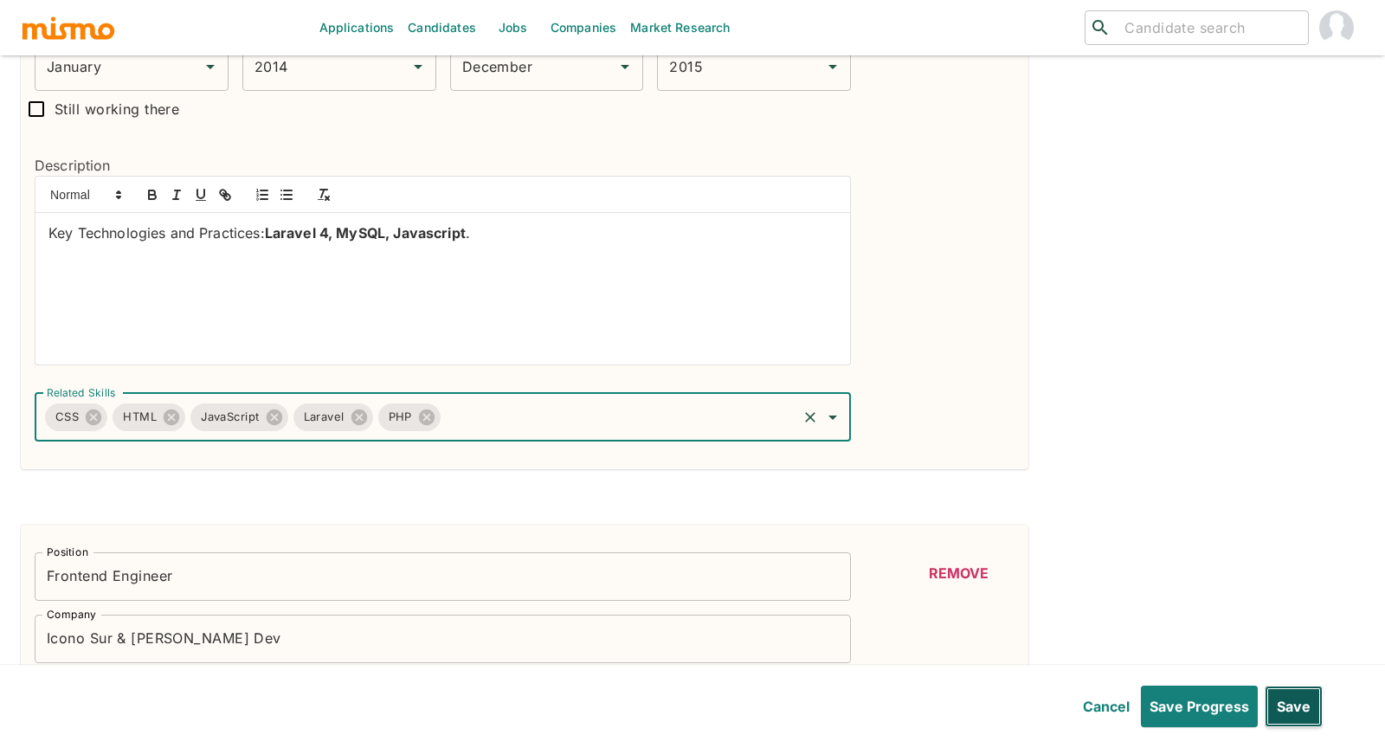
click at [1296, 700] on button "Save" at bounding box center [1293, 706] width 58 height 42
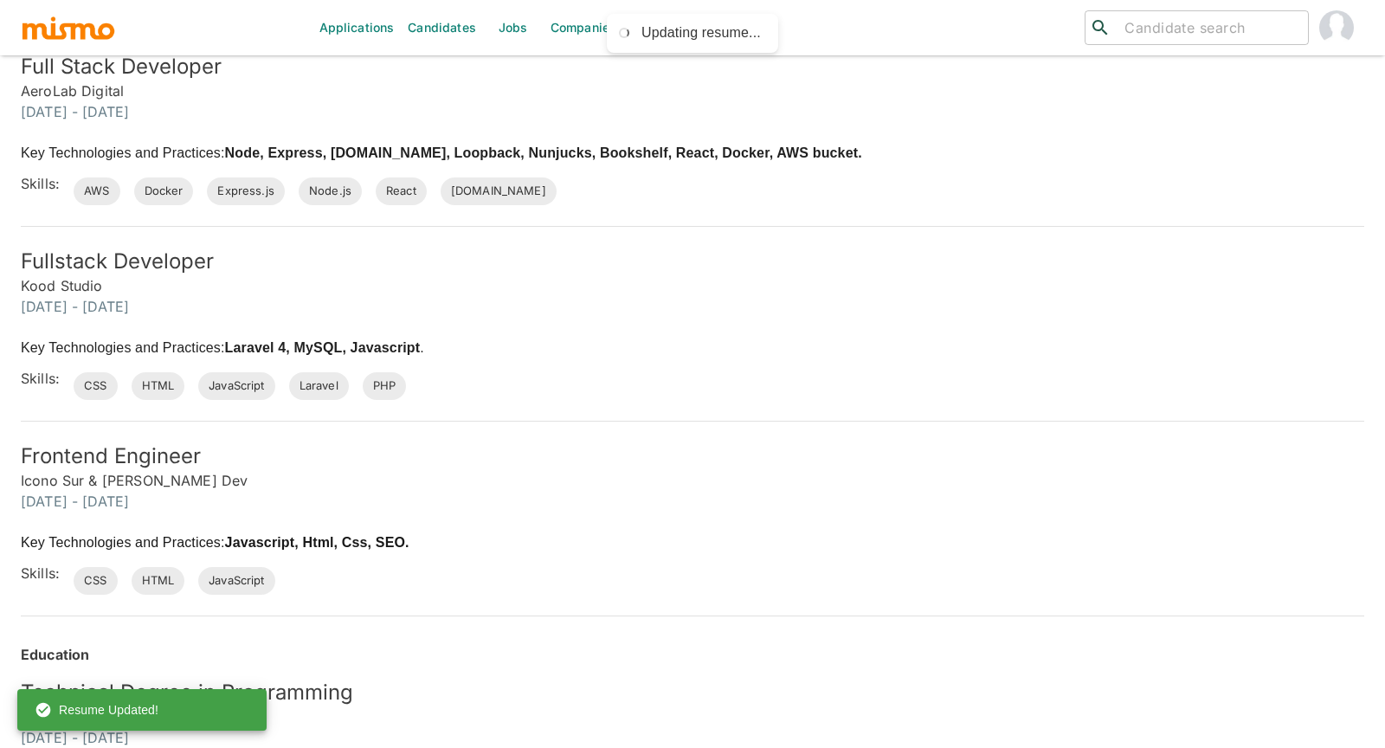
scroll to position [1202, 0]
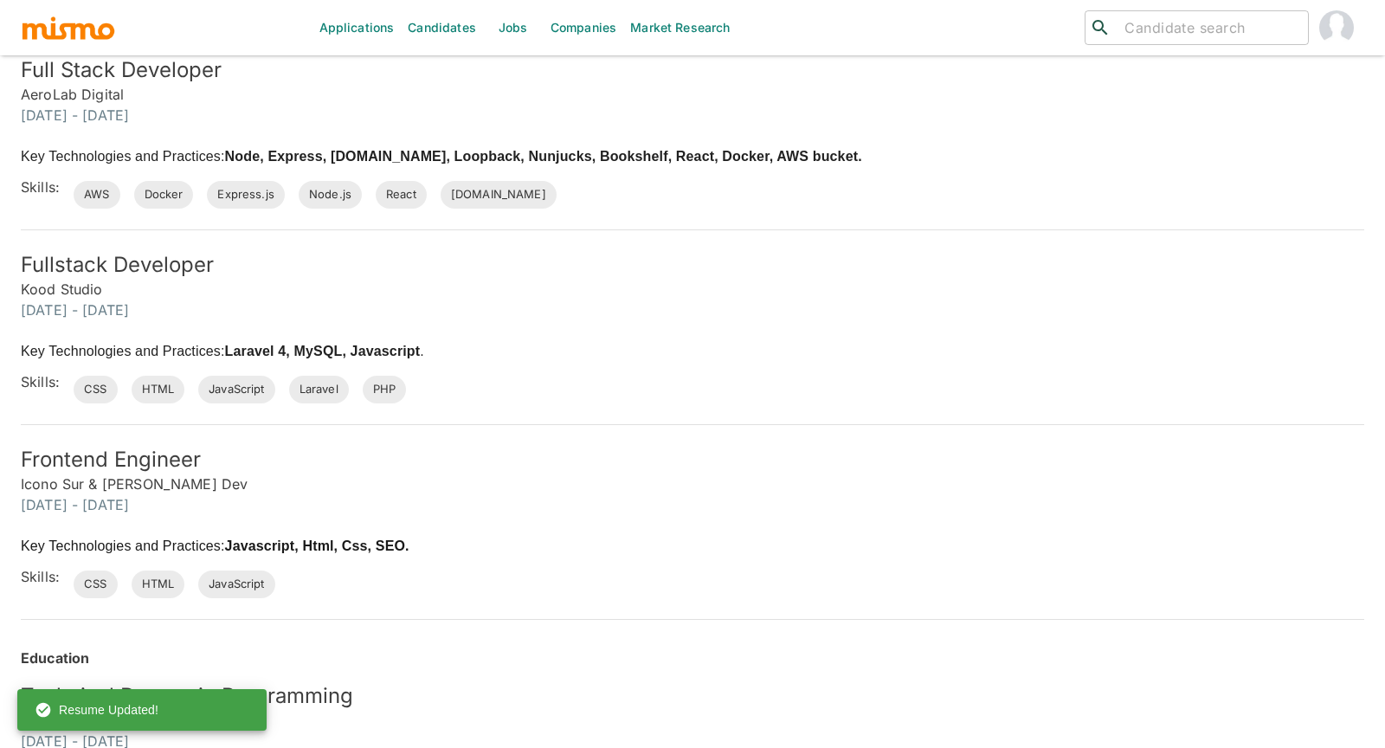
click at [659, 194] on div "Skills: AWS Docker Express.js Node.js React Socket.io" at bounding box center [685, 180] width 1357 height 55
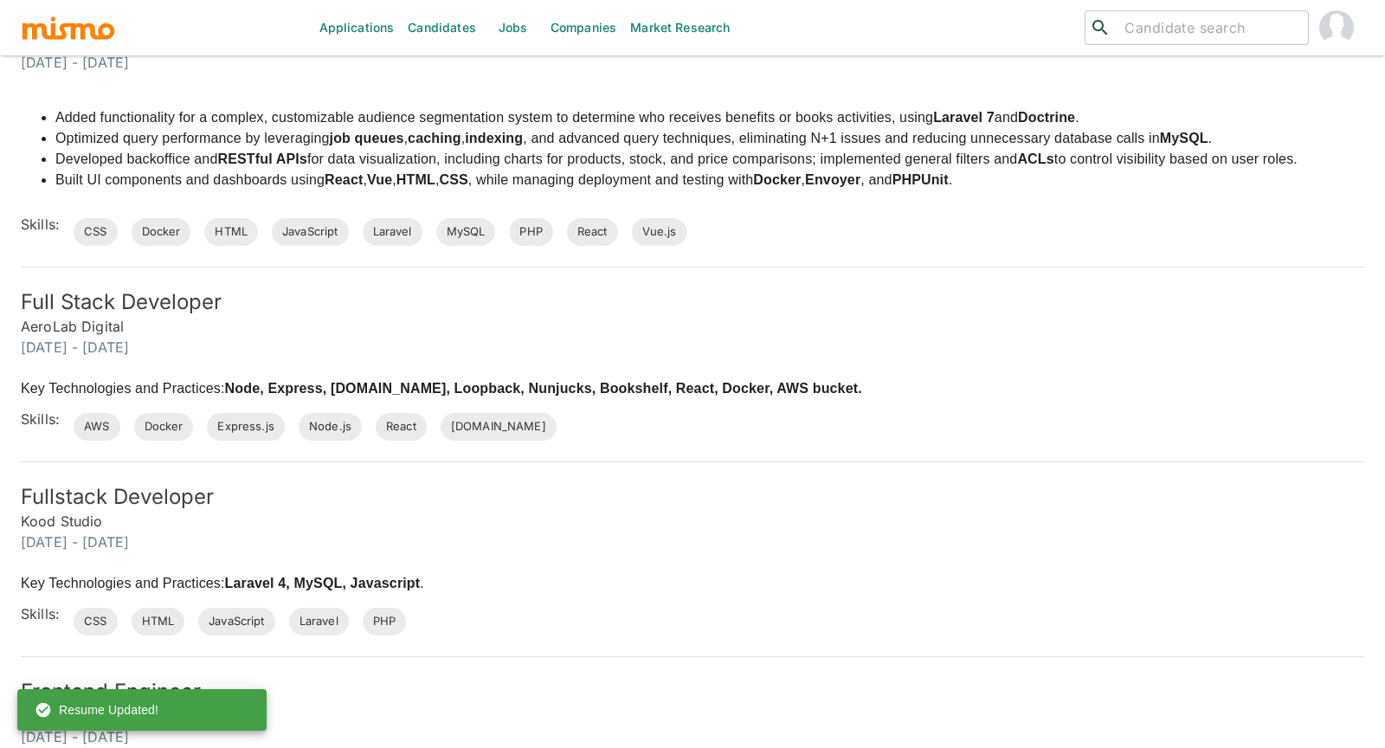
scroll to position [933, 0]
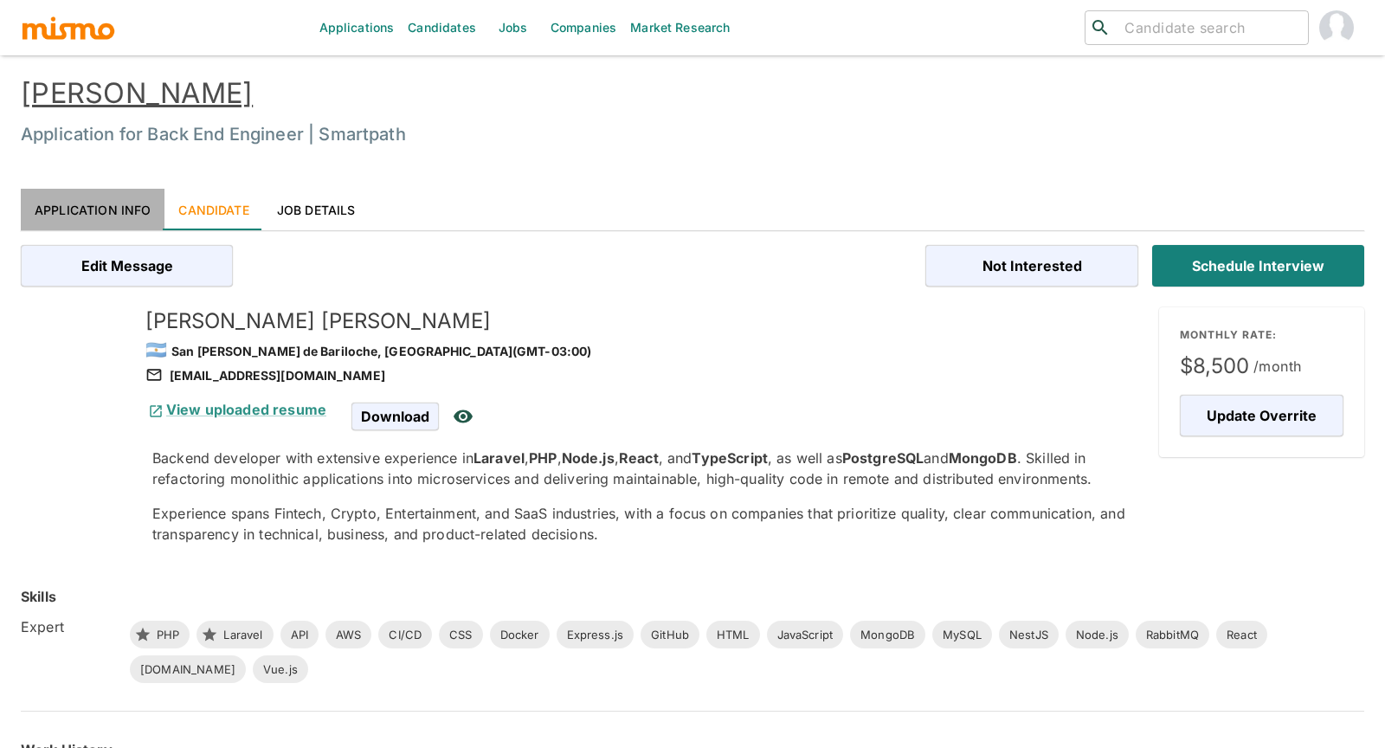
click at [122, 209] on link "Application Info" at bounding box center [93, 210] width 144 height 42
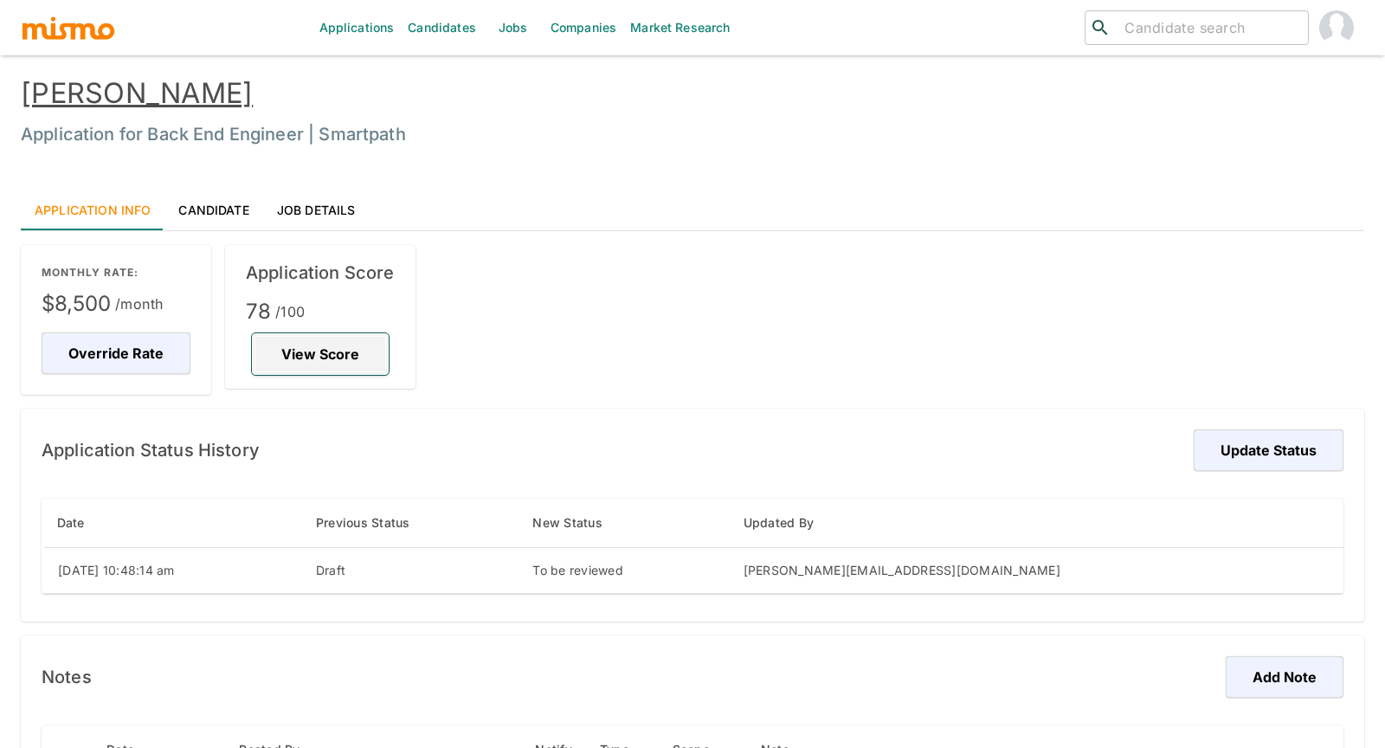
click at [290, 343] on button "View Score" at bounding box center [320, 354] width 137 height 42
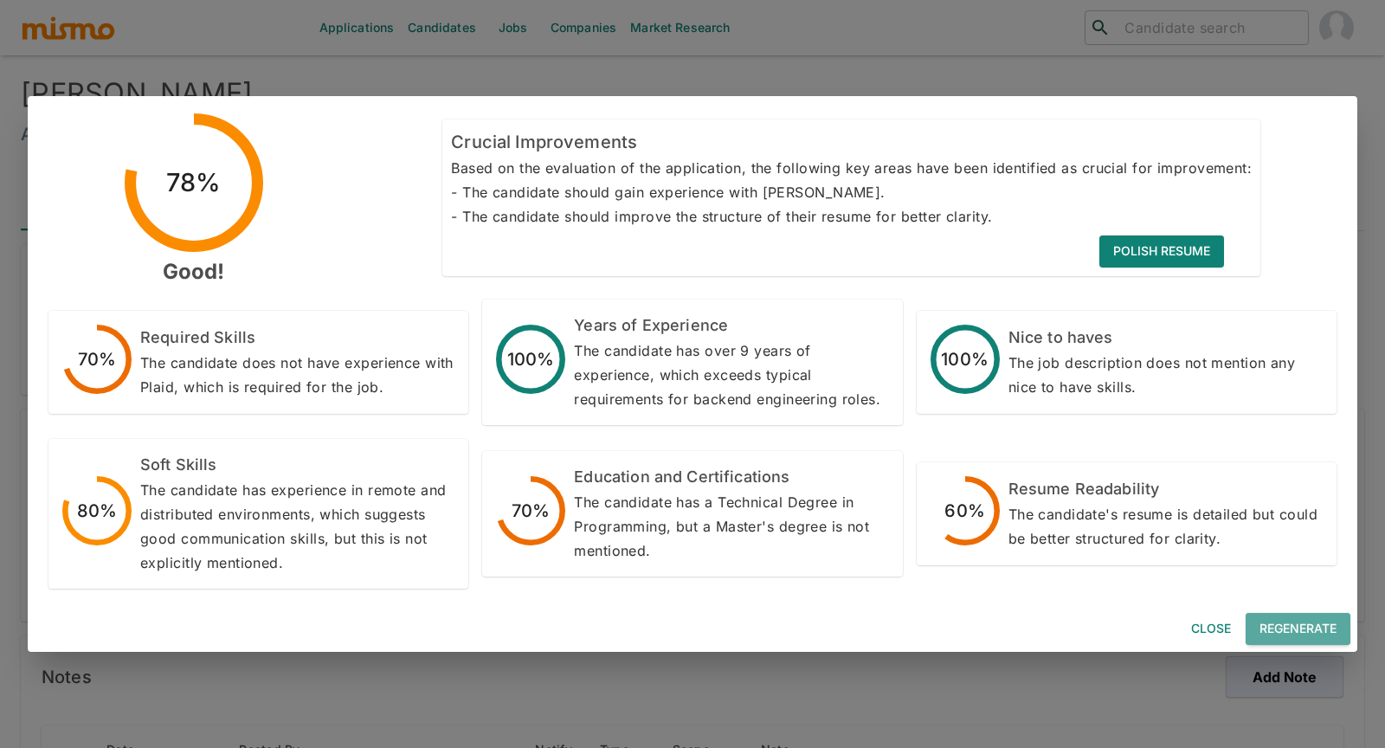
click at [1310, 626] on button "Regenerate" at bounding box center [1297, 629] width 105 height 32
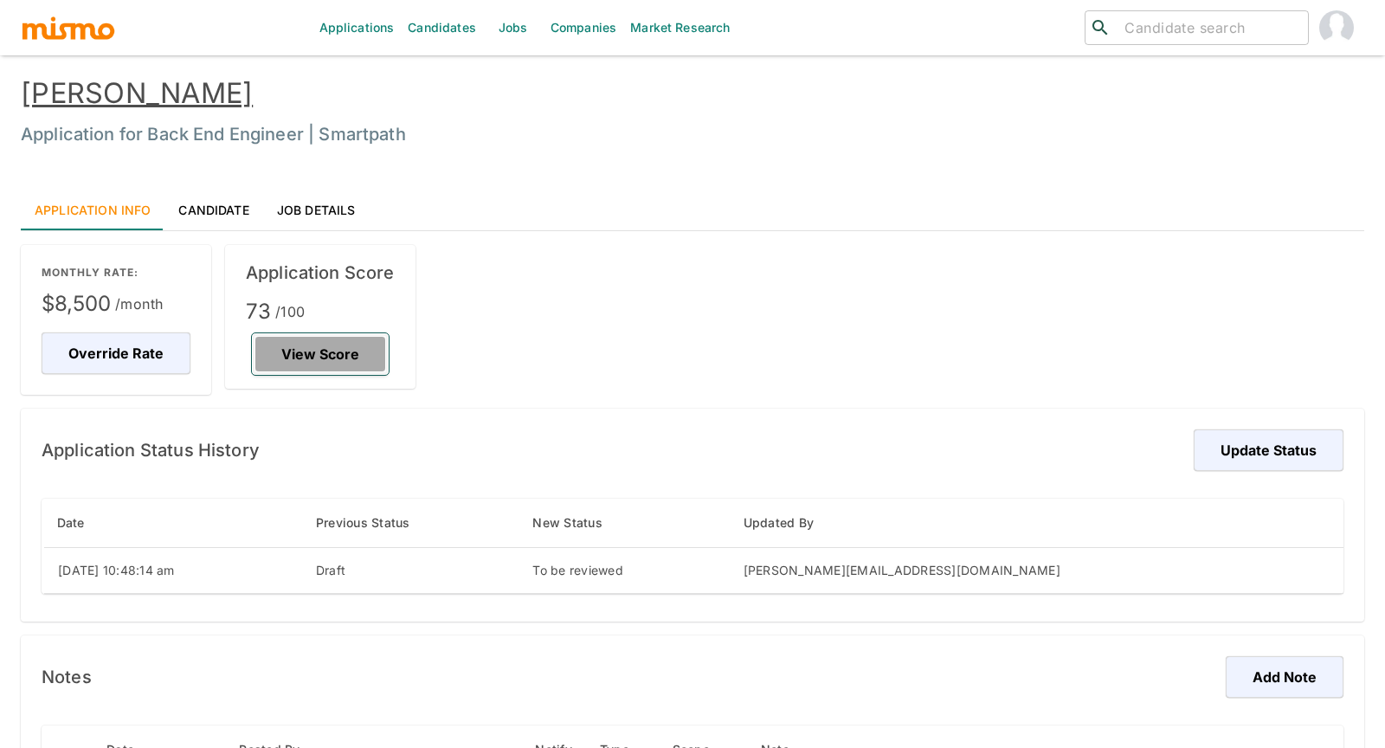
click at [346, 352] on button "View Score" at bounding box center [320, 354] width 137 height 42
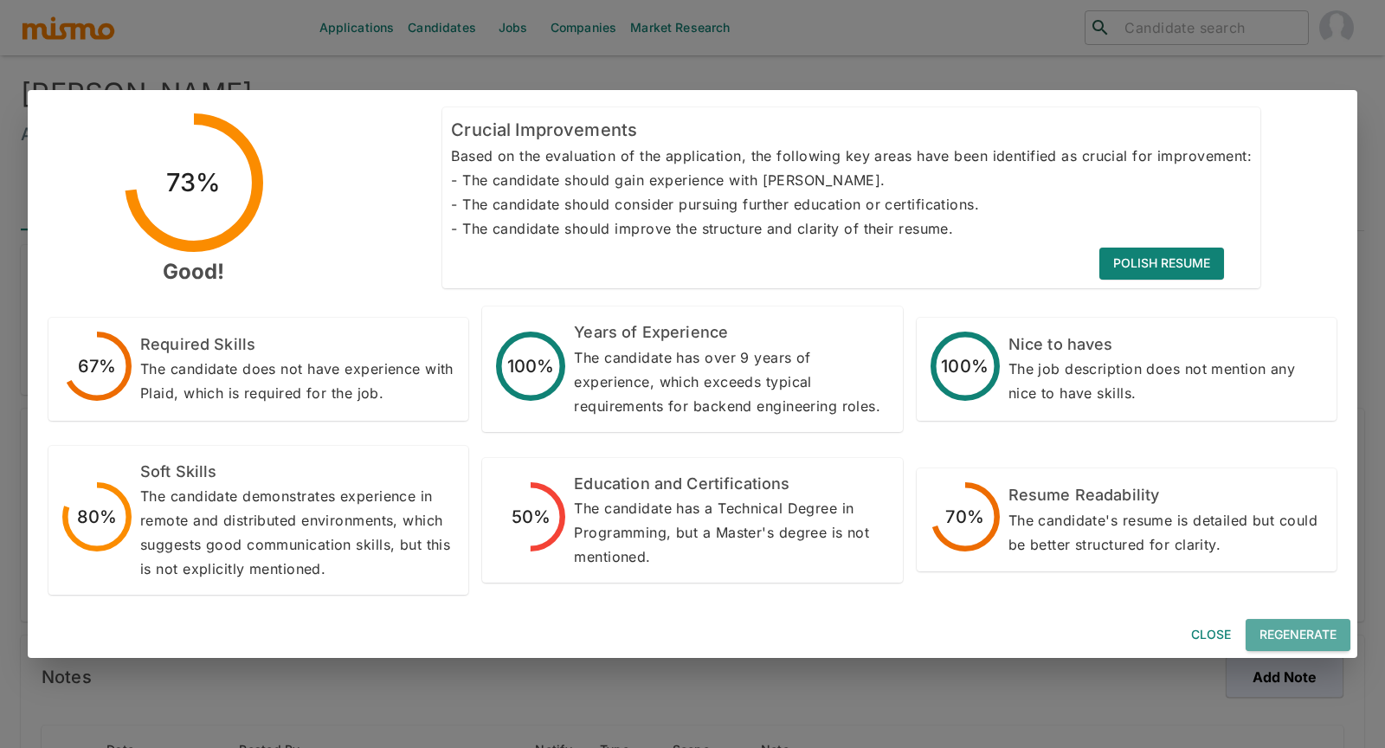
click at [1325, 631] on button "Regenerate" at bounding box center [1297, 635] width 105 height 32
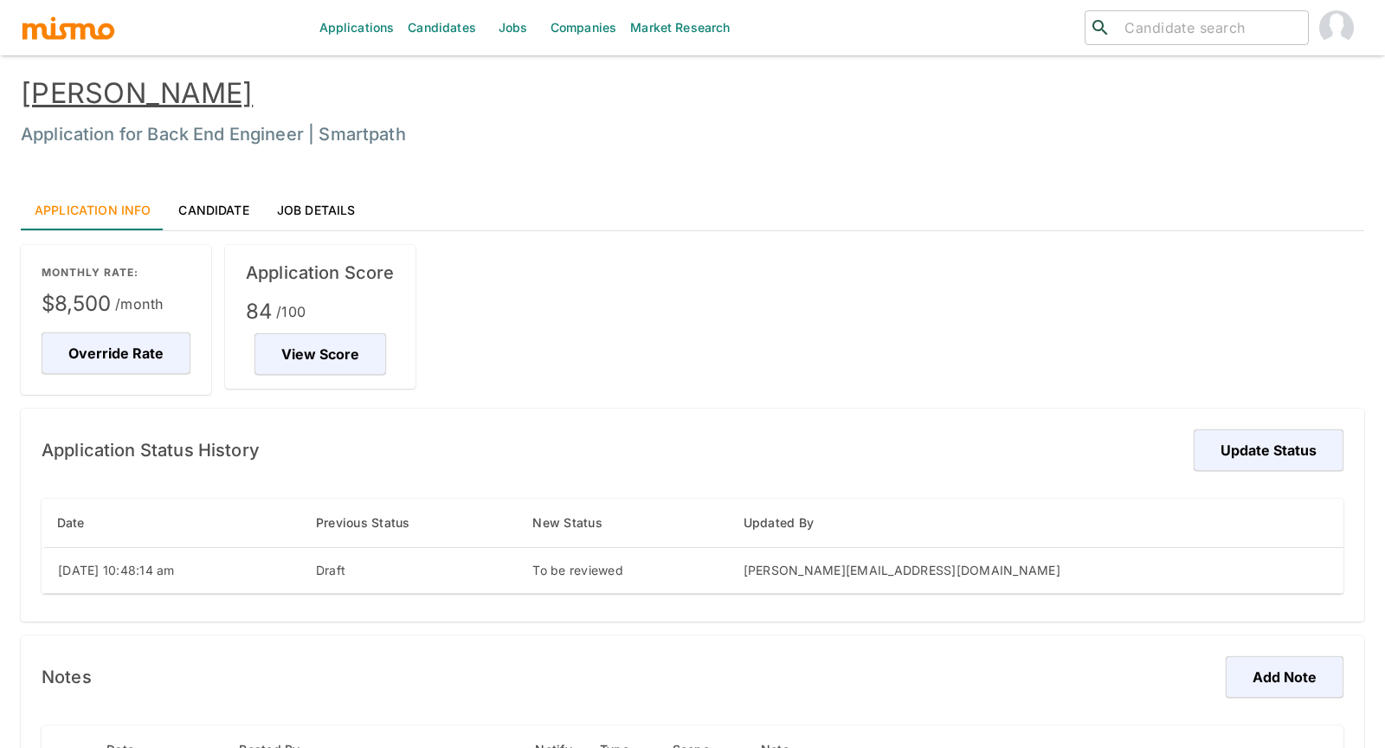
click at [135, 103] on link "[PERSON_NAME]" at bounding box center [137, 93] width 232 height 34
